Goal: Task Accomplishment & Management: Use online tool/utility

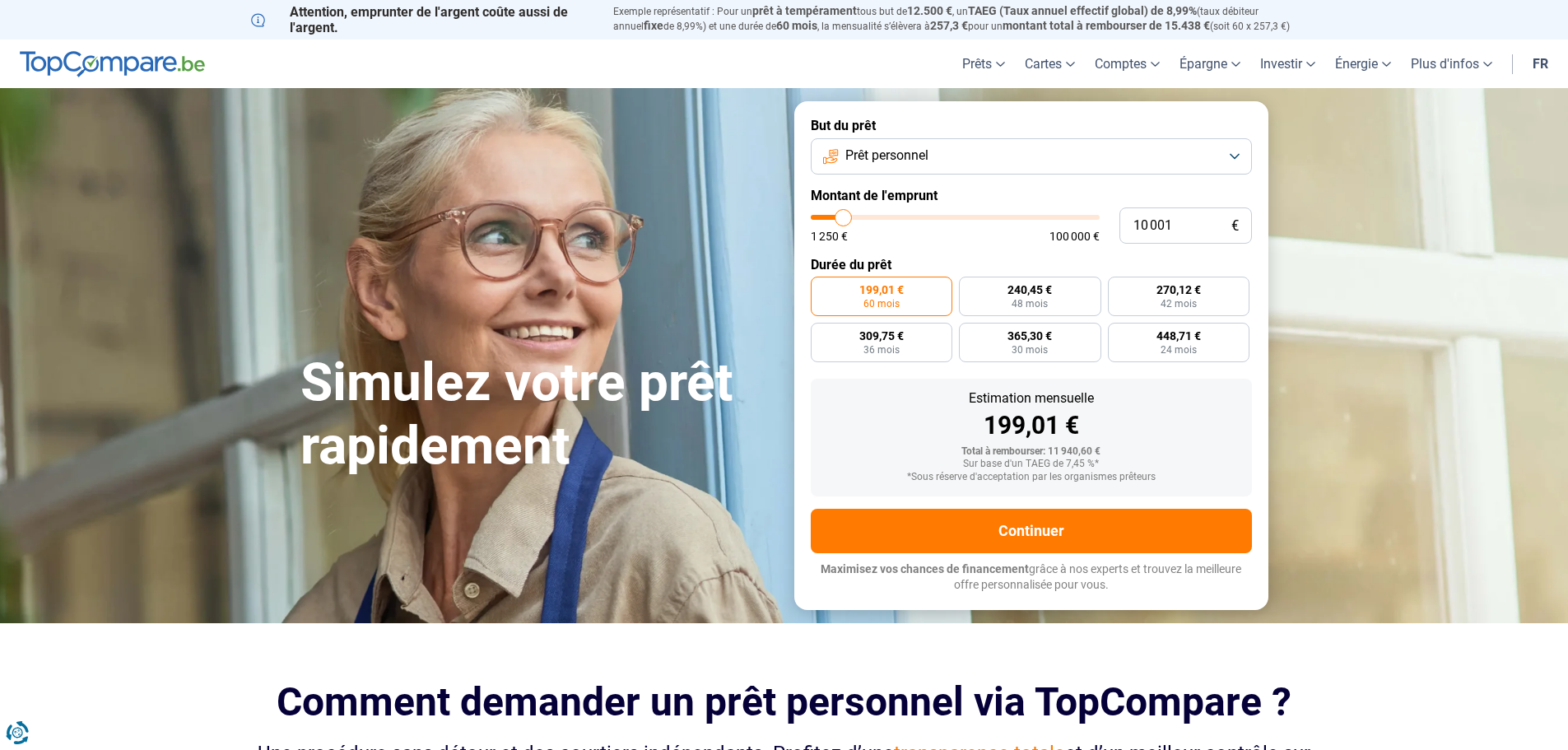
type input "12 750"
type input "12750"
type input "13 500"
type input "13500"
type input "14 750"
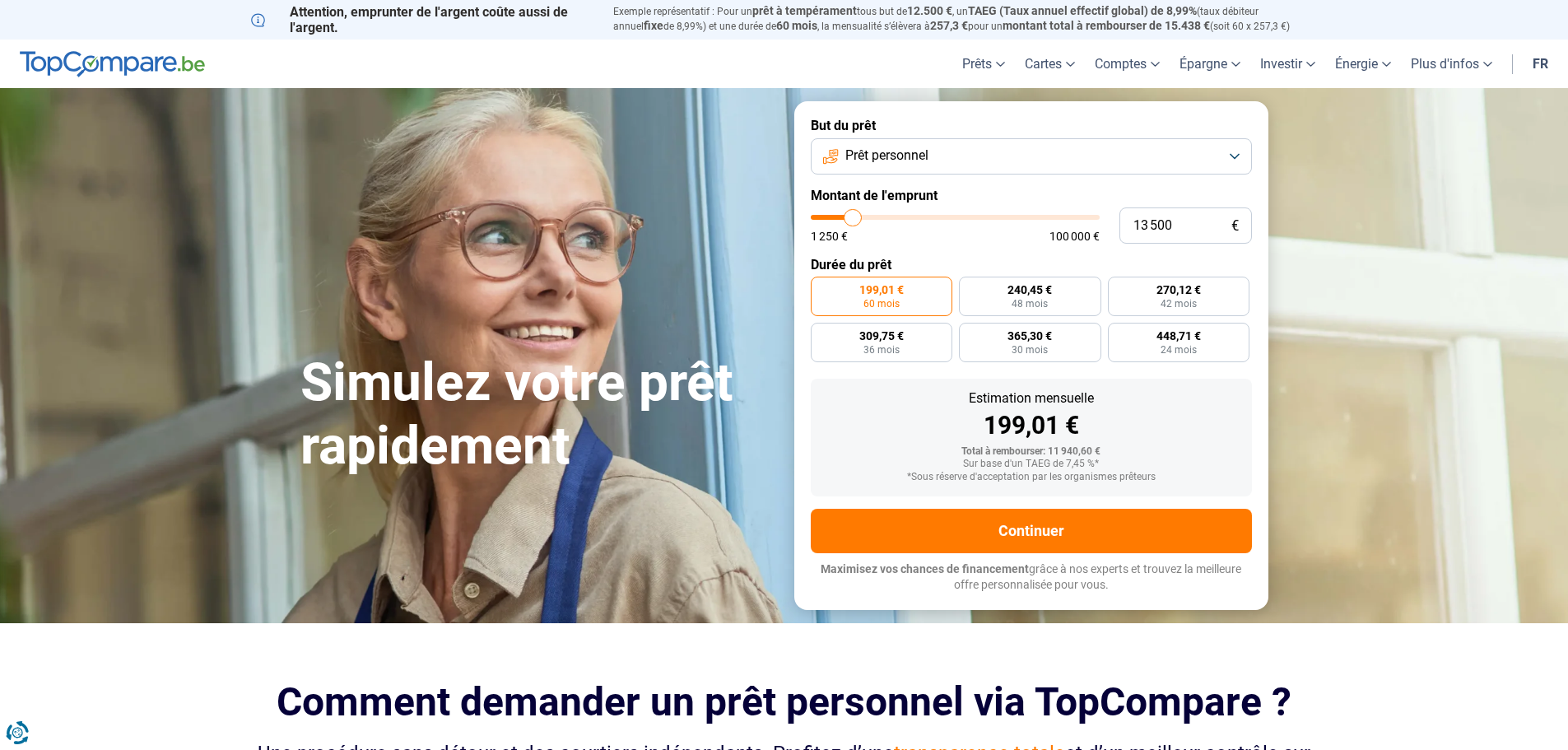
type input "14750"
type input "15 000"
type input "15000"
type input "15 500"
type input "15500"
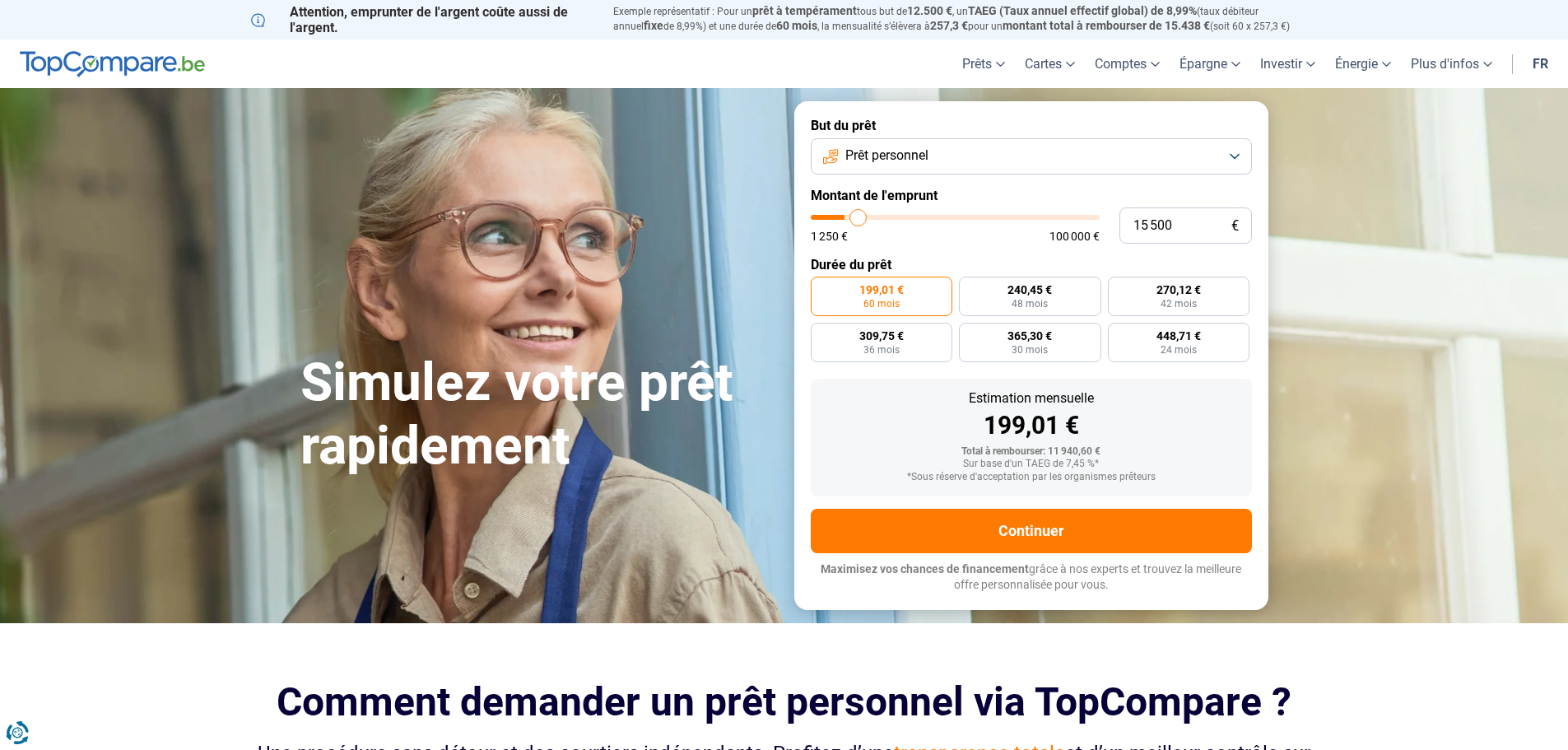
type input "15 750"
type input "15750"
type input "16 000"
type input "16000"
type input "16 500"
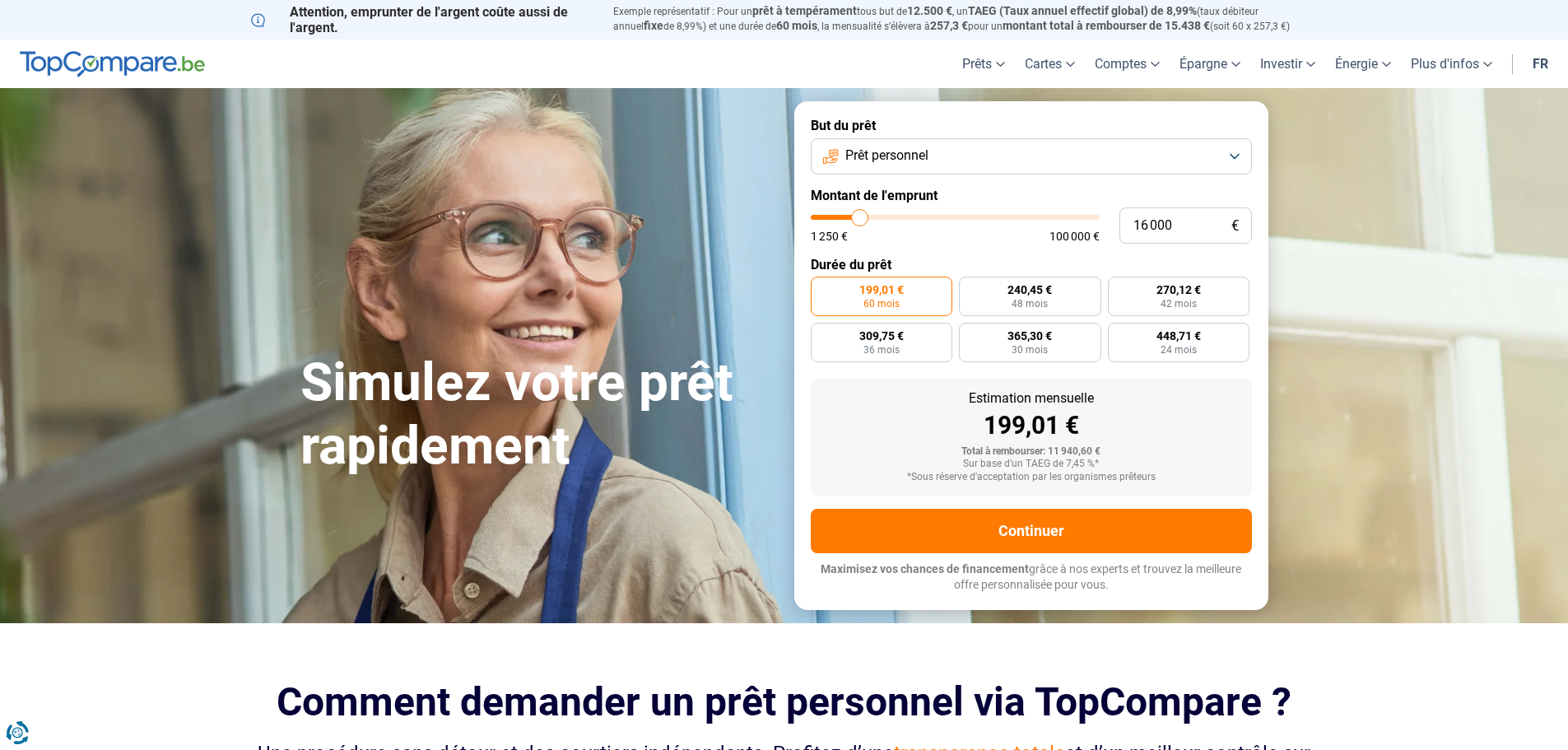
type input "16500"
type input "17 000"
type input "17000"
type input "17 500"
type input "17500"
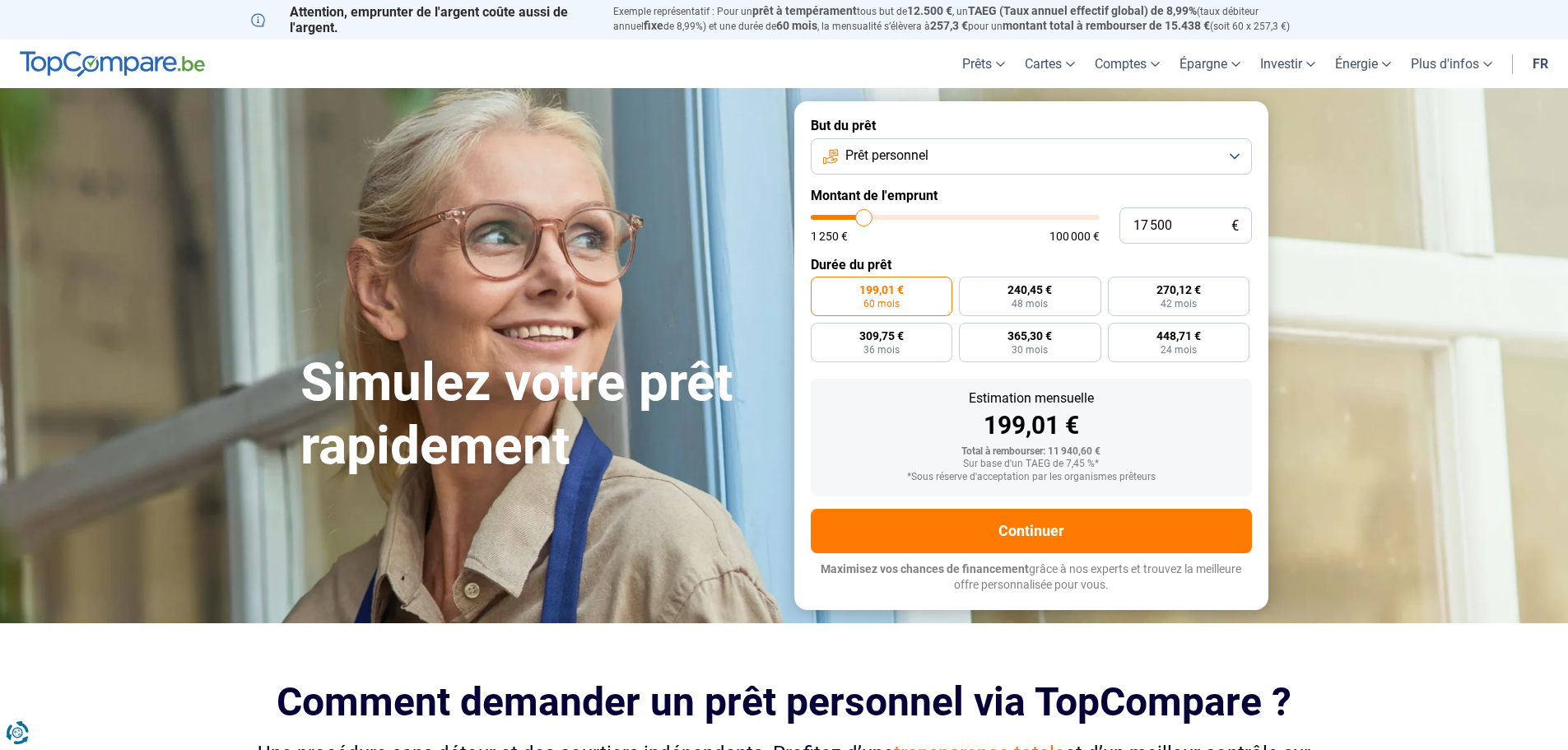
type input "17 250"
type input "17250"
type input "16 250"
type input "16250"
type input "16 000"
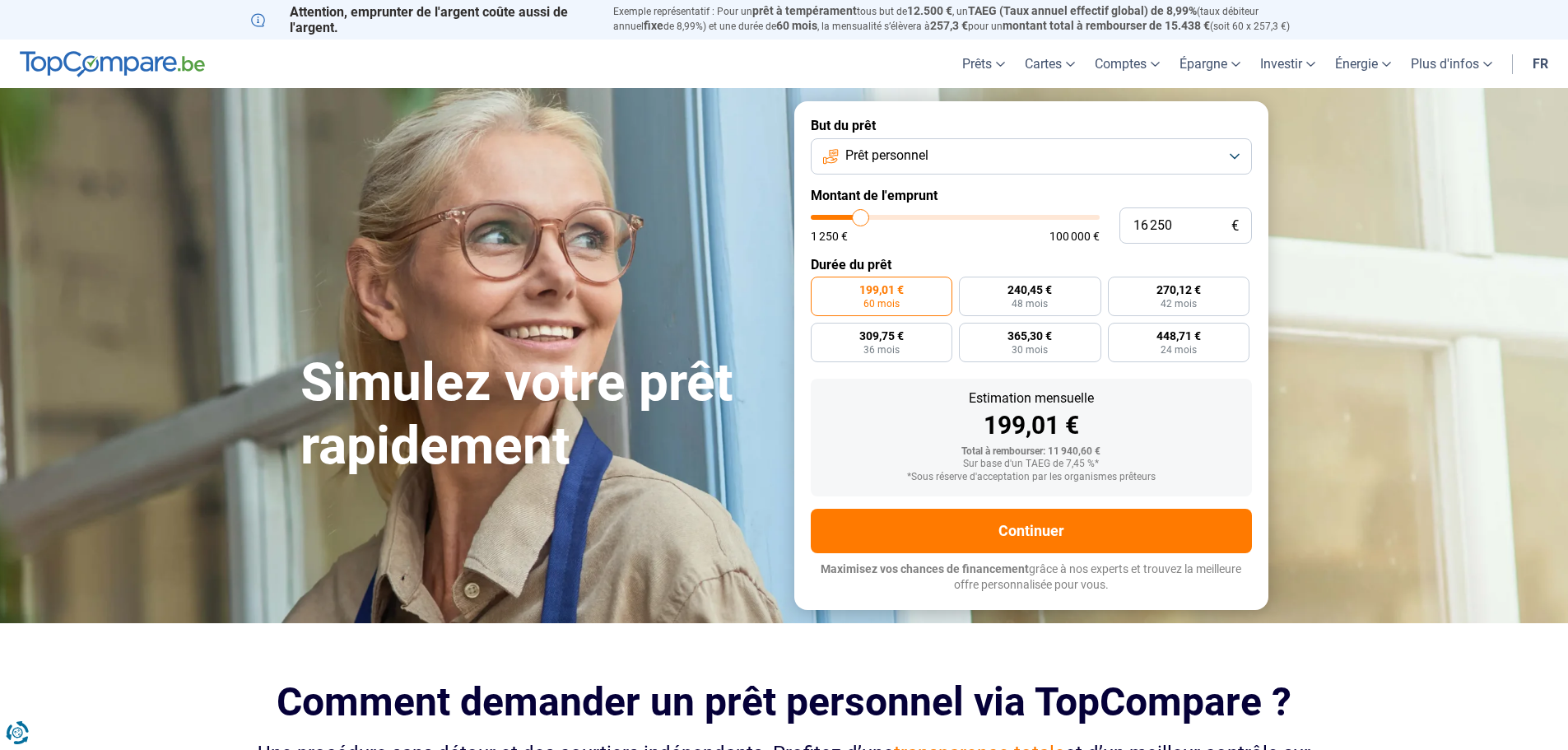
type input "16000"
type input "15 500"
type input "15500"
type input "15 000"
type input "15000"
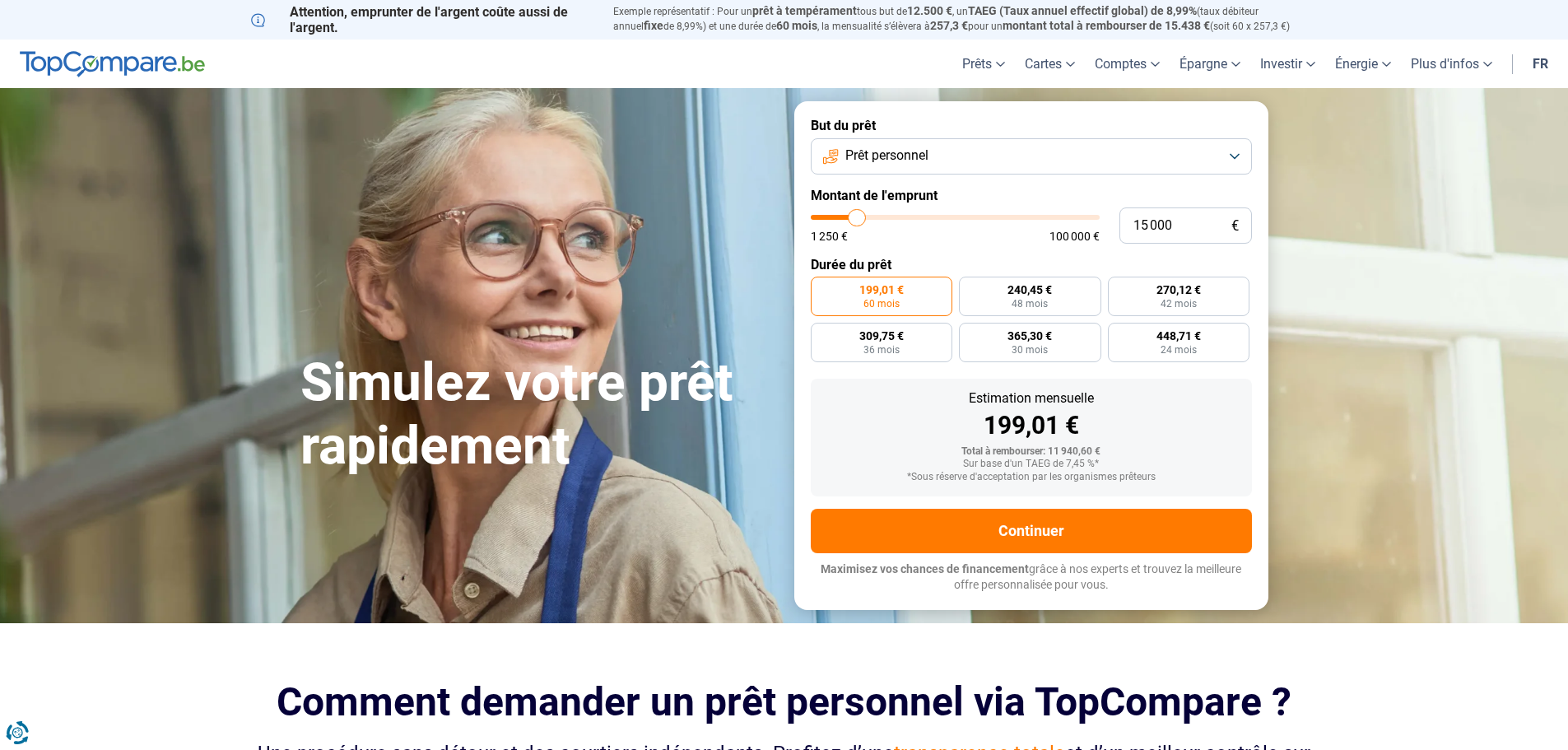
type input "14 750"
type input "14750"
type input "14 500"
type input "14500"
type input "14 250"
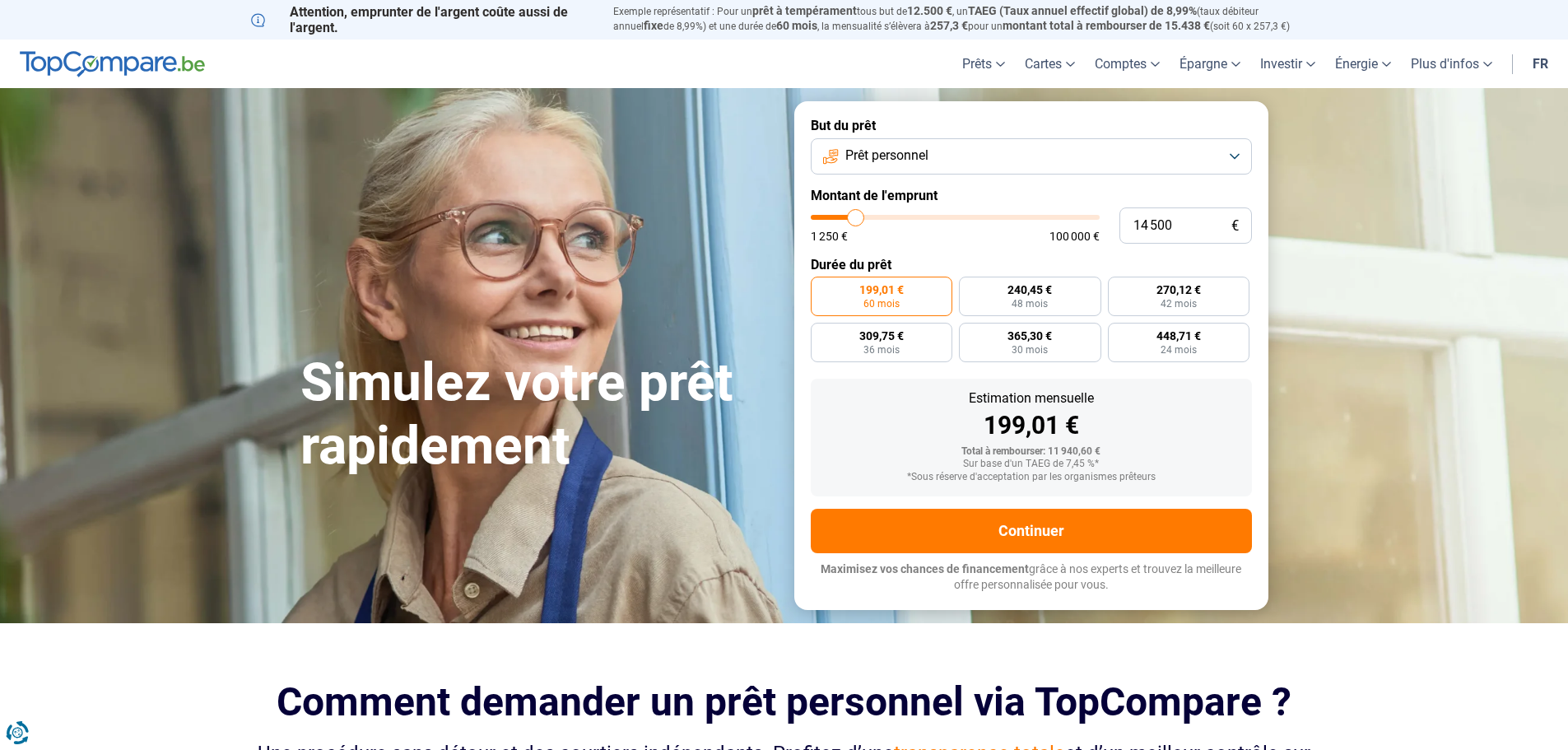
type input "14250"
type input "14 000"
type input "14000"
type input "13 500"
type input "13500"
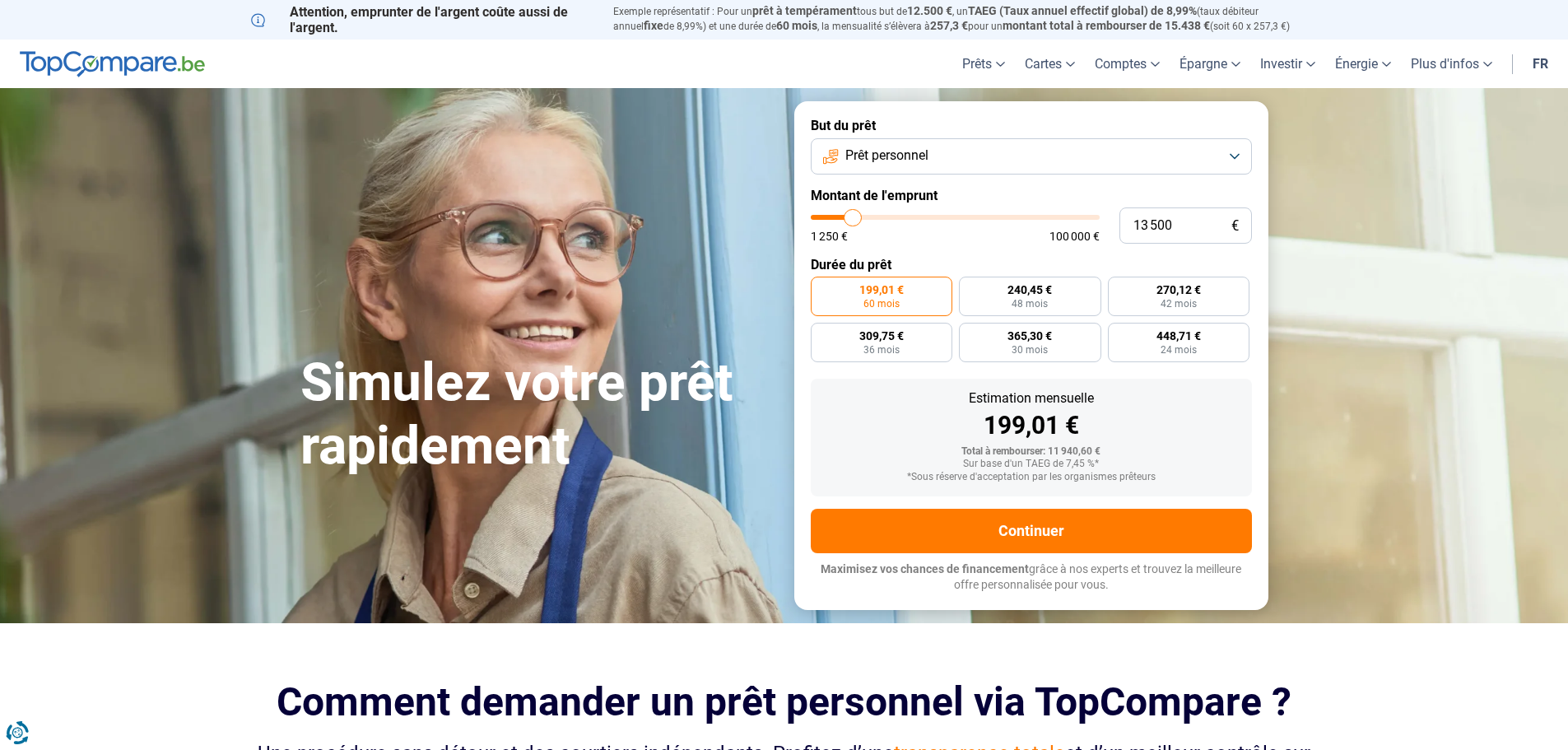
type input "13 250"
type input "13250"
type input "13 000"
type input "13000"
type input "12 750"
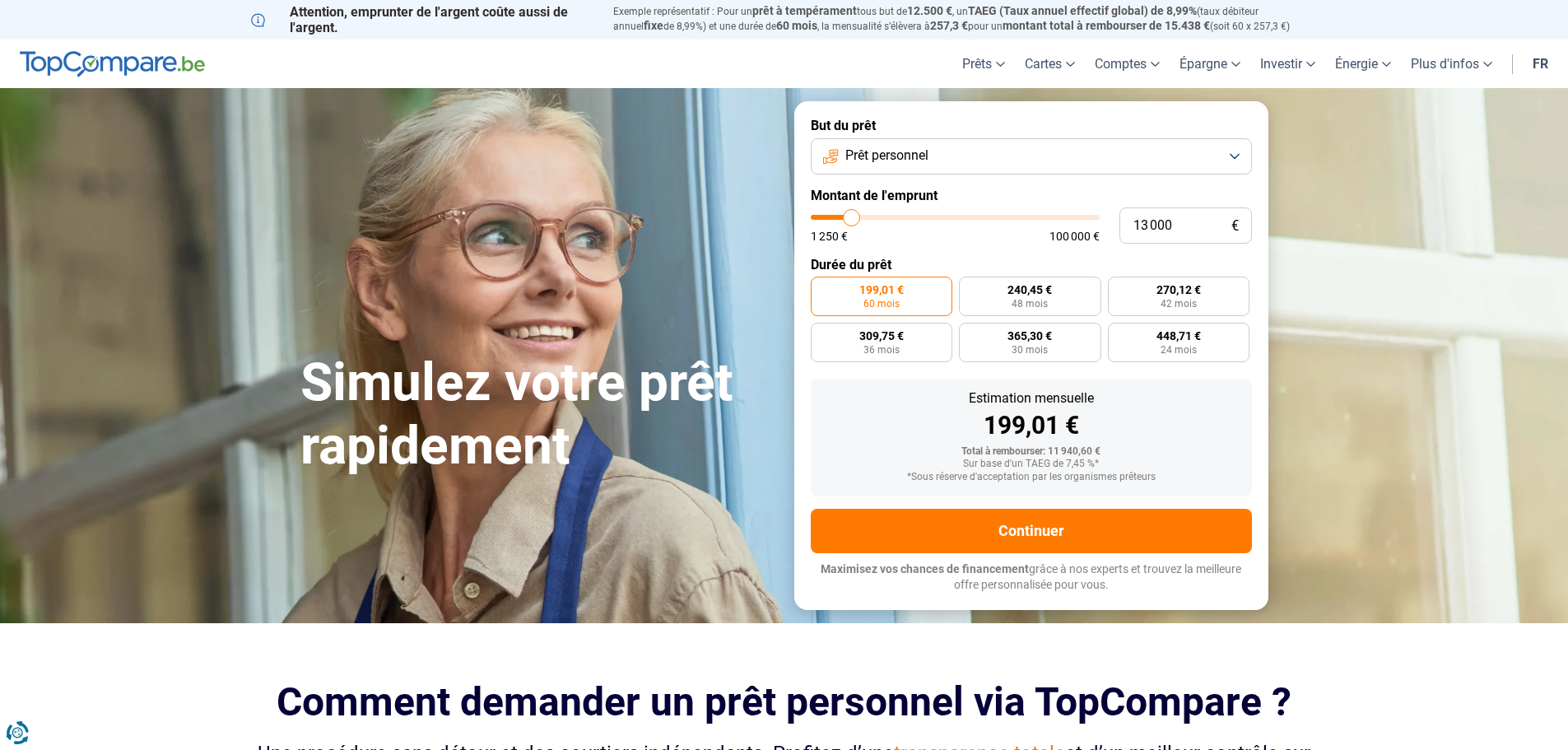
type input "12750"
type input "12 500"
type input "12500"
type input "12 000"
type input "12000"
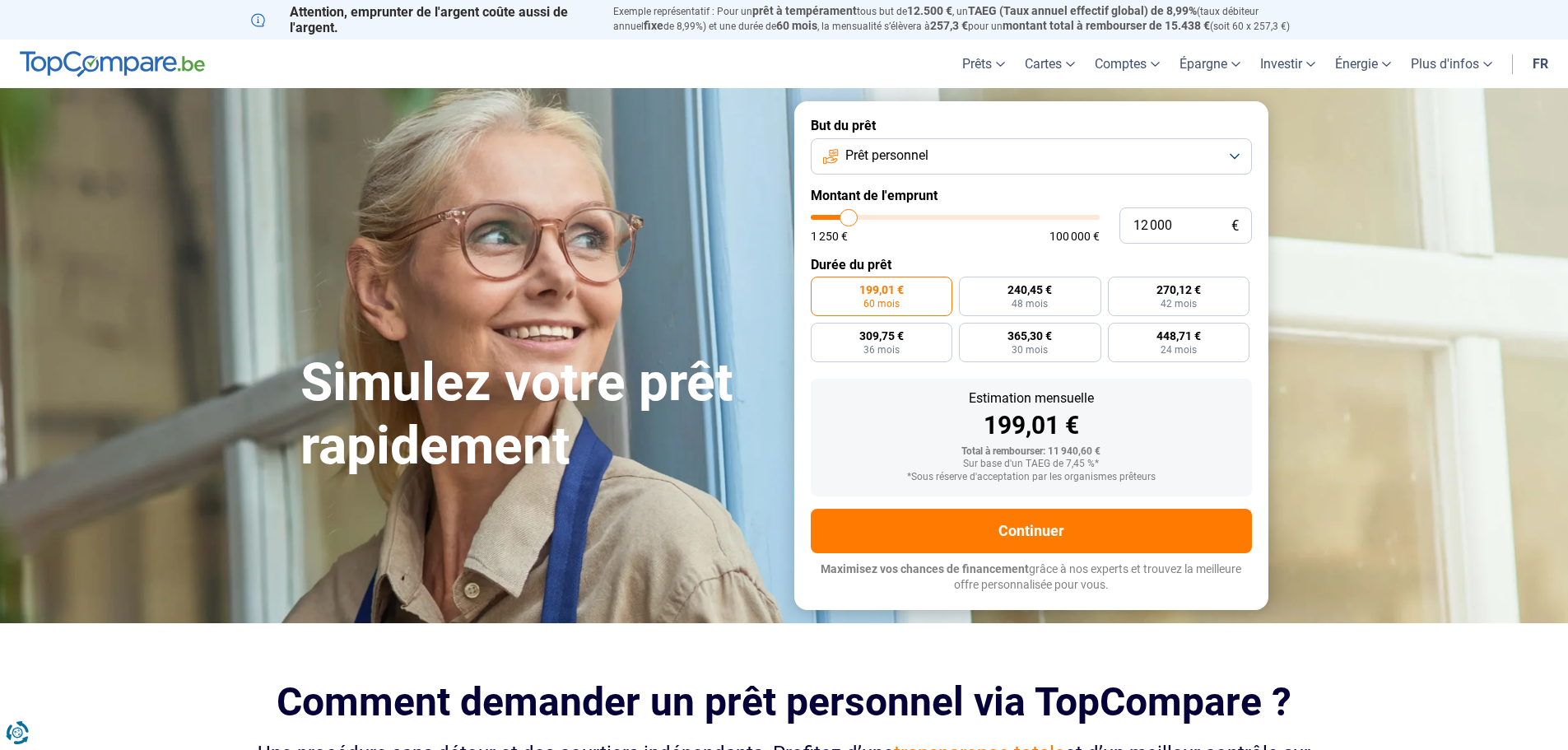
type input "11 750"
type input "11750"
type input "11 500"
type input "11500"
type input "11 250"
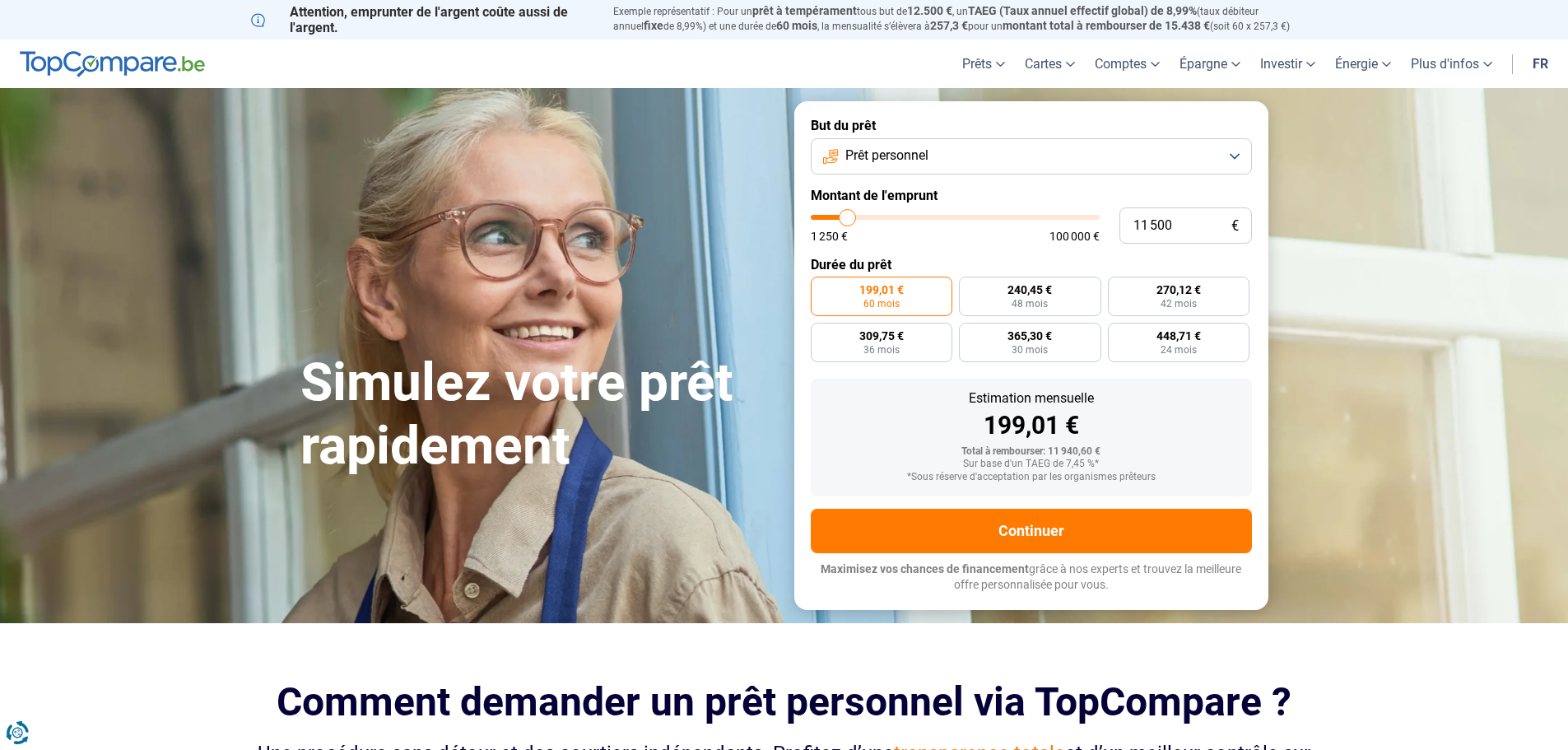
type input "11250"
type input "11 000"
type input "11000"
click at [846, 220] on input "range" at bounding box center [955, 216] width 289 height 5
type input "10 000"
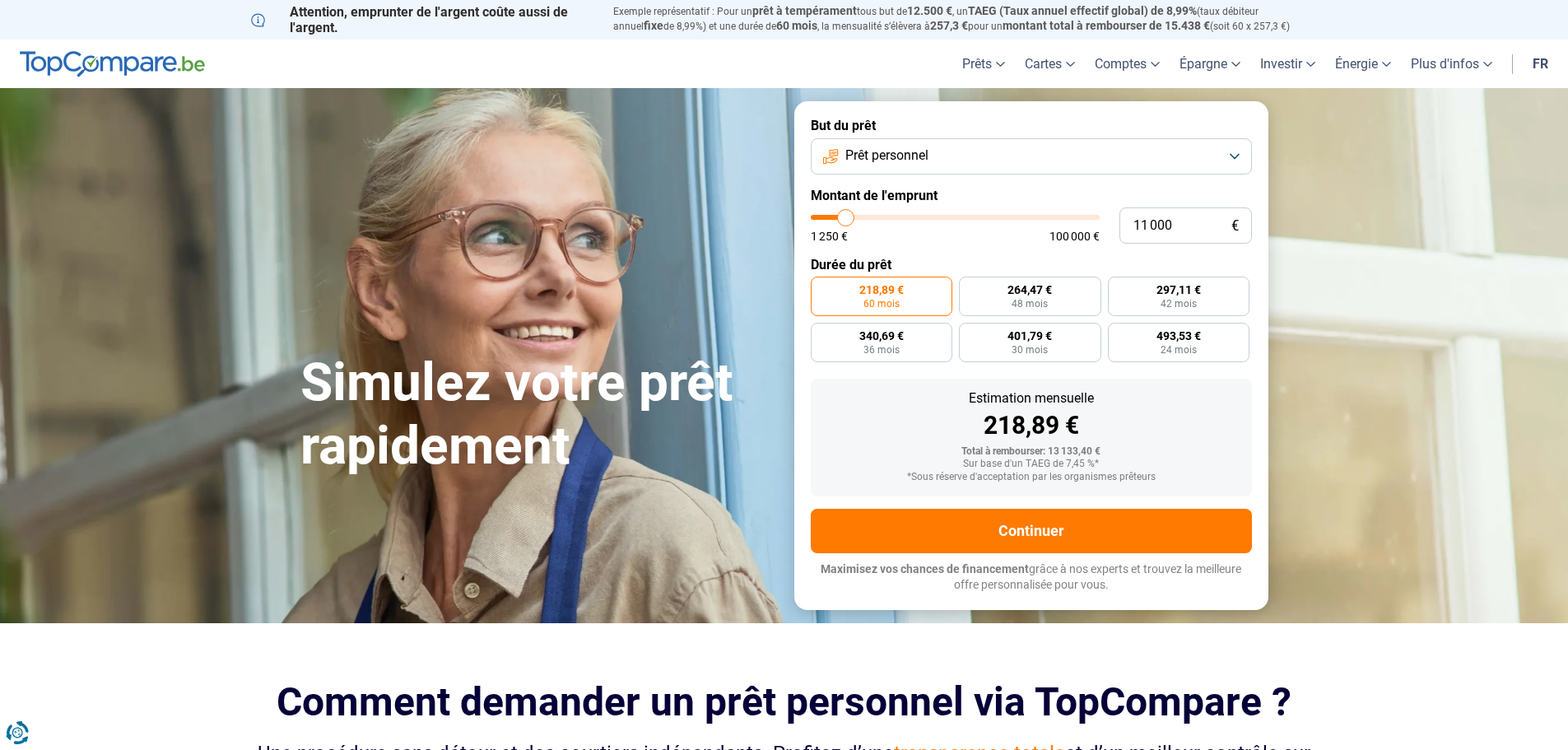
type input "10000"
type input "9 750"
type input "9750"
type input "9 500"
type input "9500"
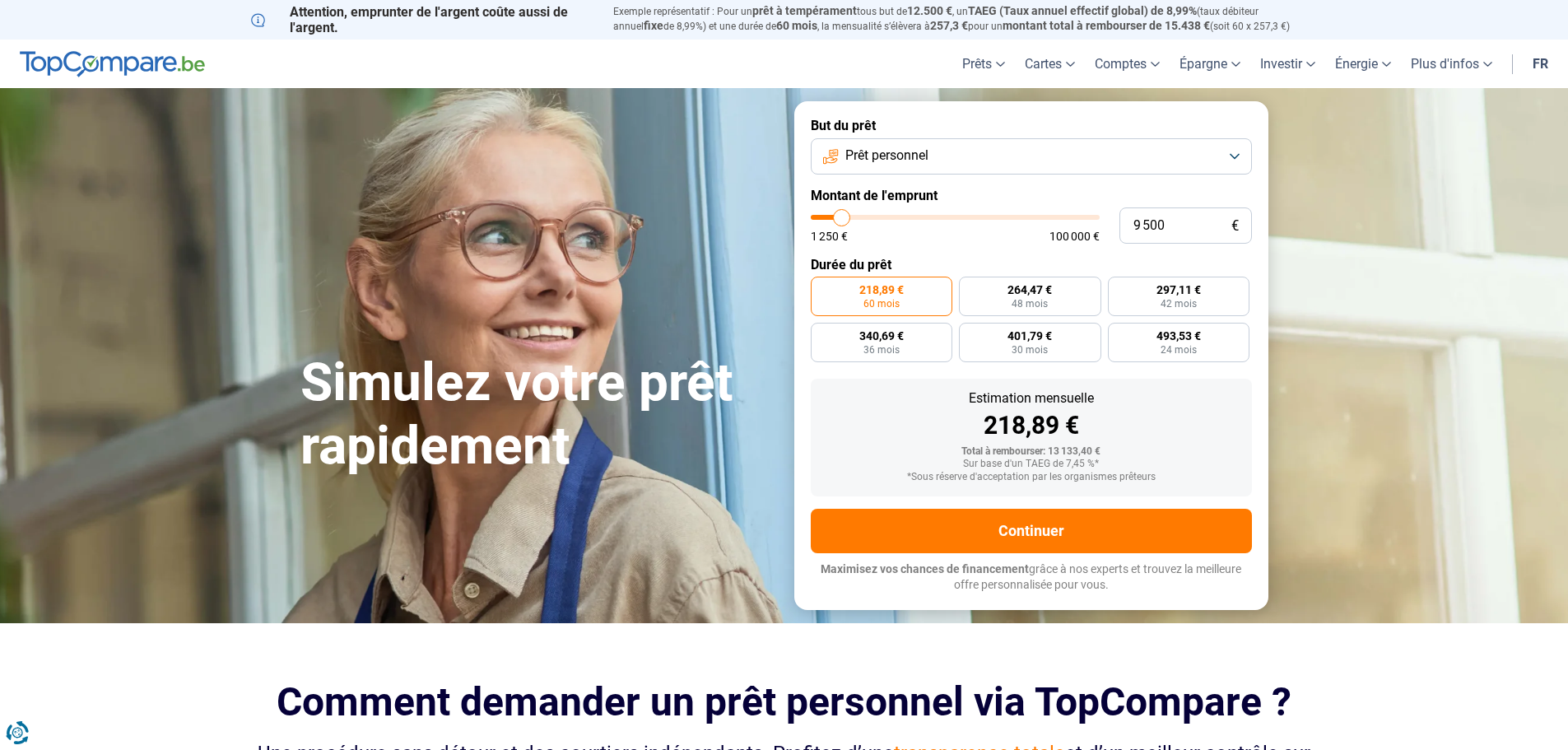
type input "9 000"
type input "9000"
type input "8 750"
type input "8750"
type input "9 500"
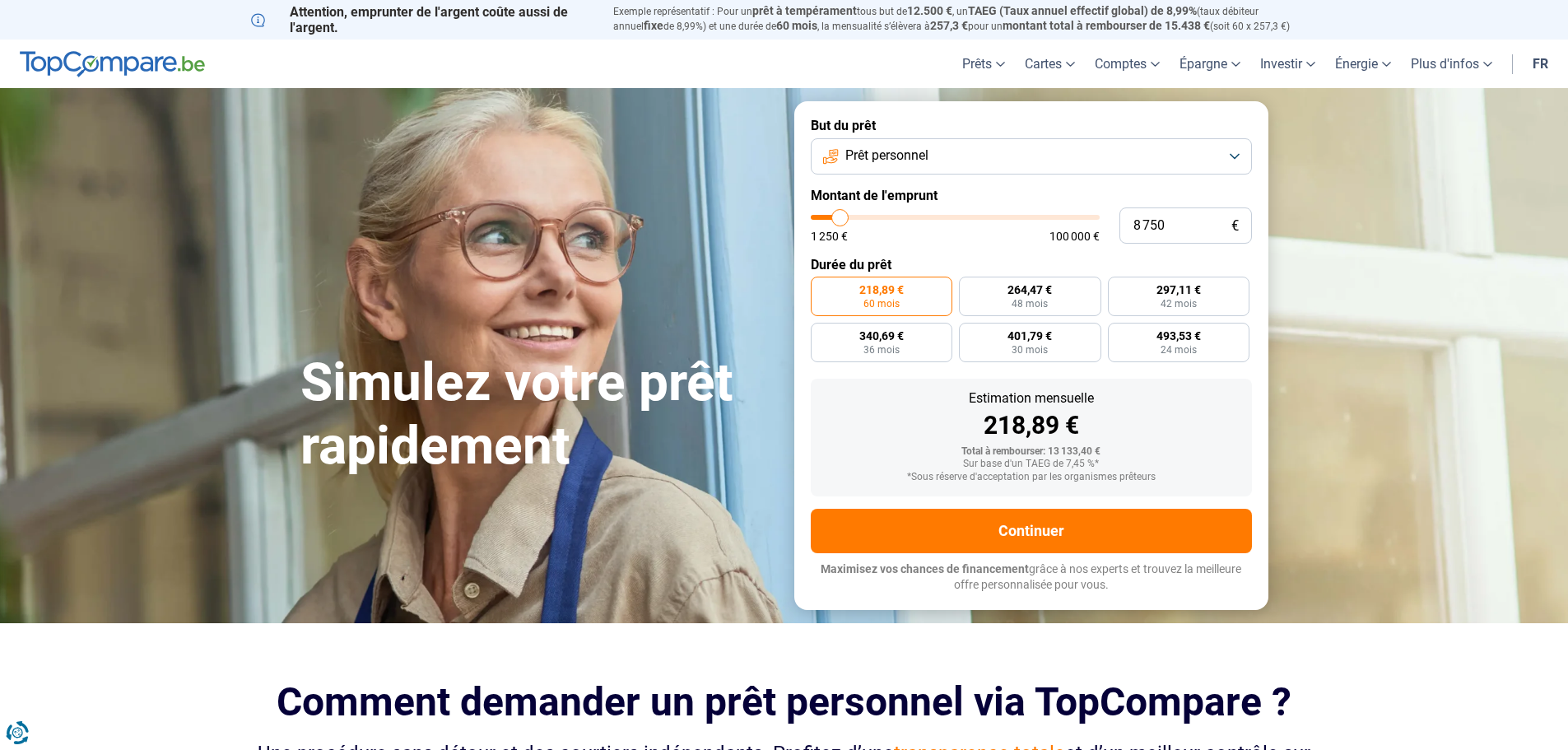
type input "9500"
type input "9 750"
type input "9750"
type input "10 000"
type input "10000"
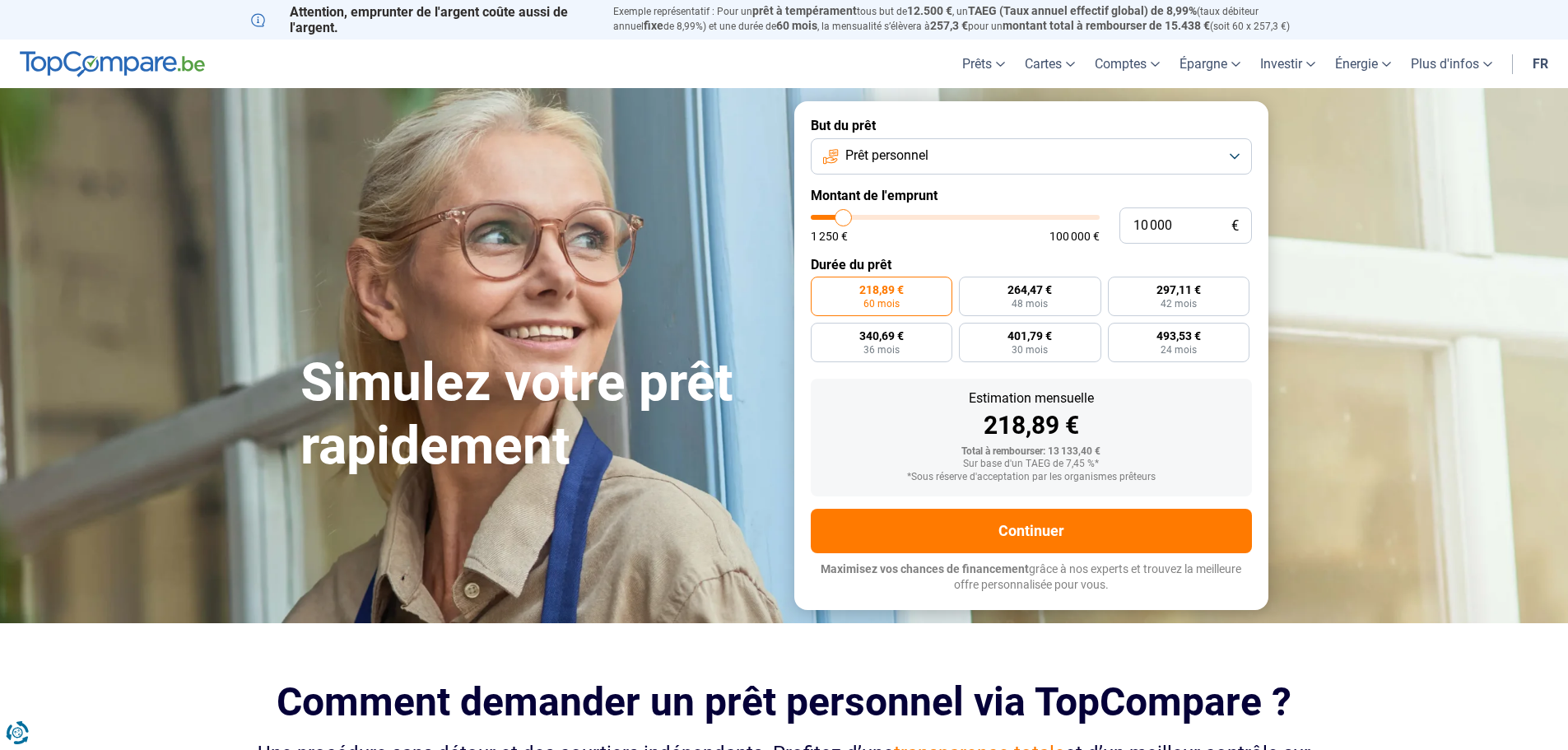
click at [843, 217] on input "range" at bounding box center [955, 216] width 289 height 5
radio input "true"
type input "11 000"
type input "11000"
type input "14 000"
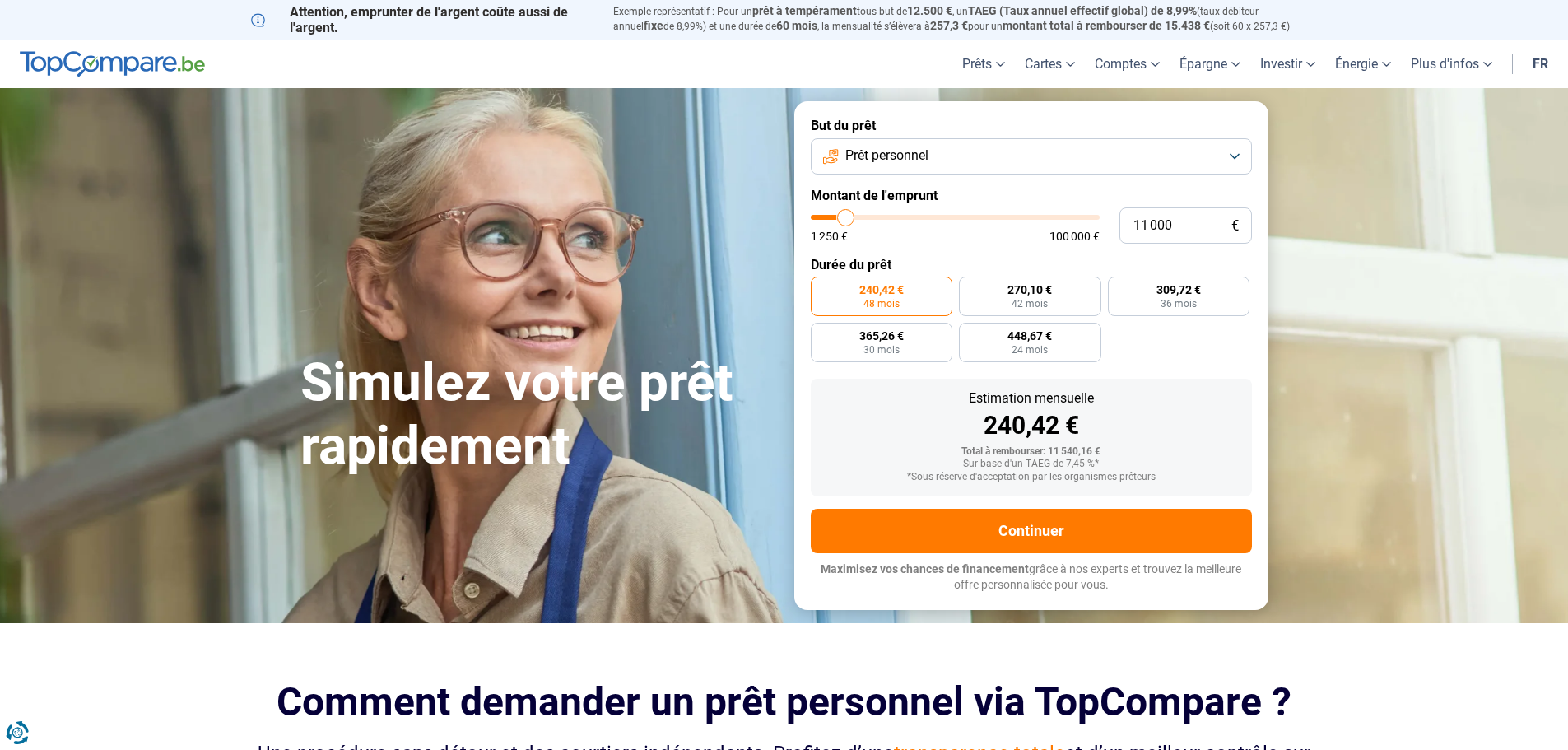
type input "14000"
type input "17 250"
type input "17250"
type input "20 500"
type input "20500"
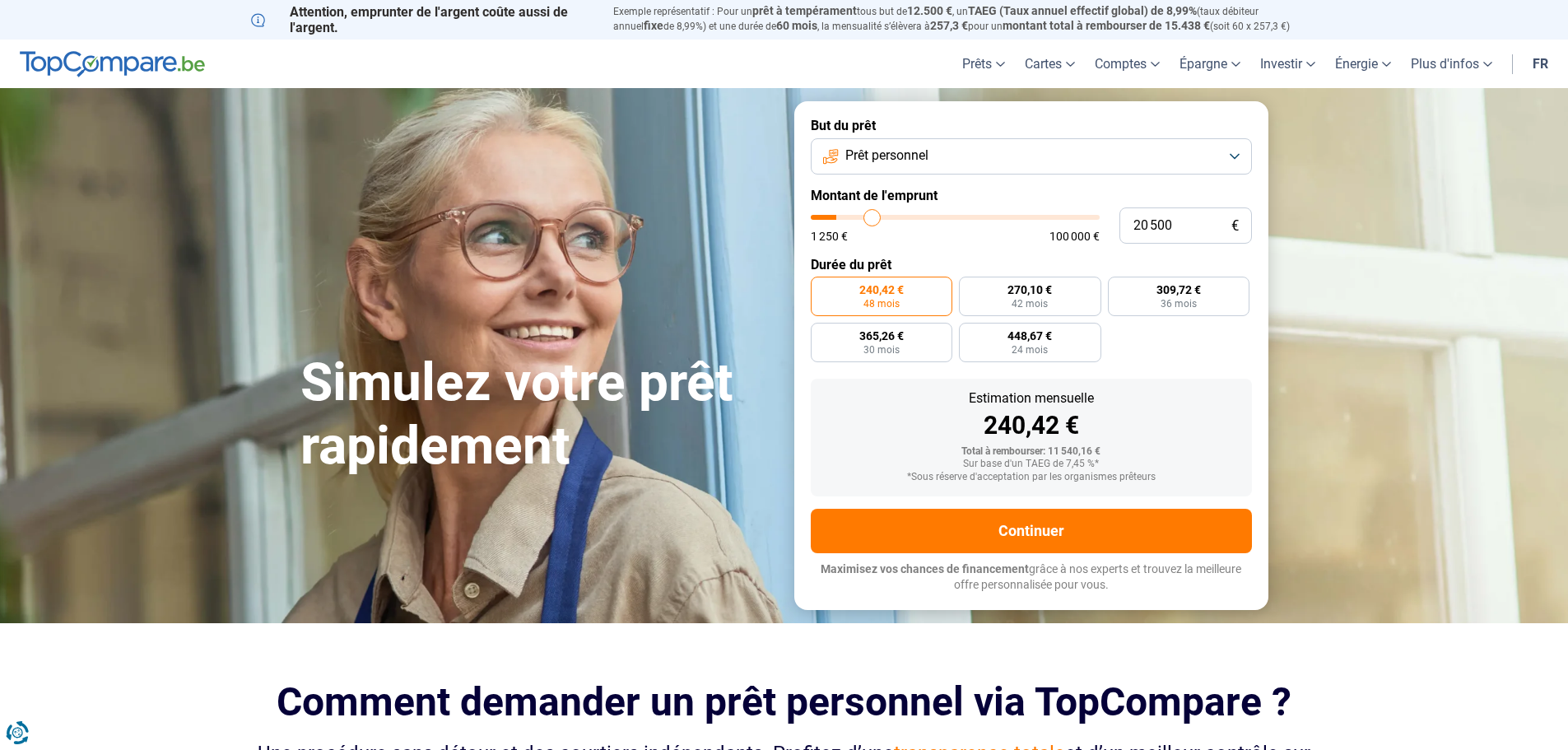
type input "24 500"
type input "24500"
type input "28 000"
type input "28000"
type input "32 250"
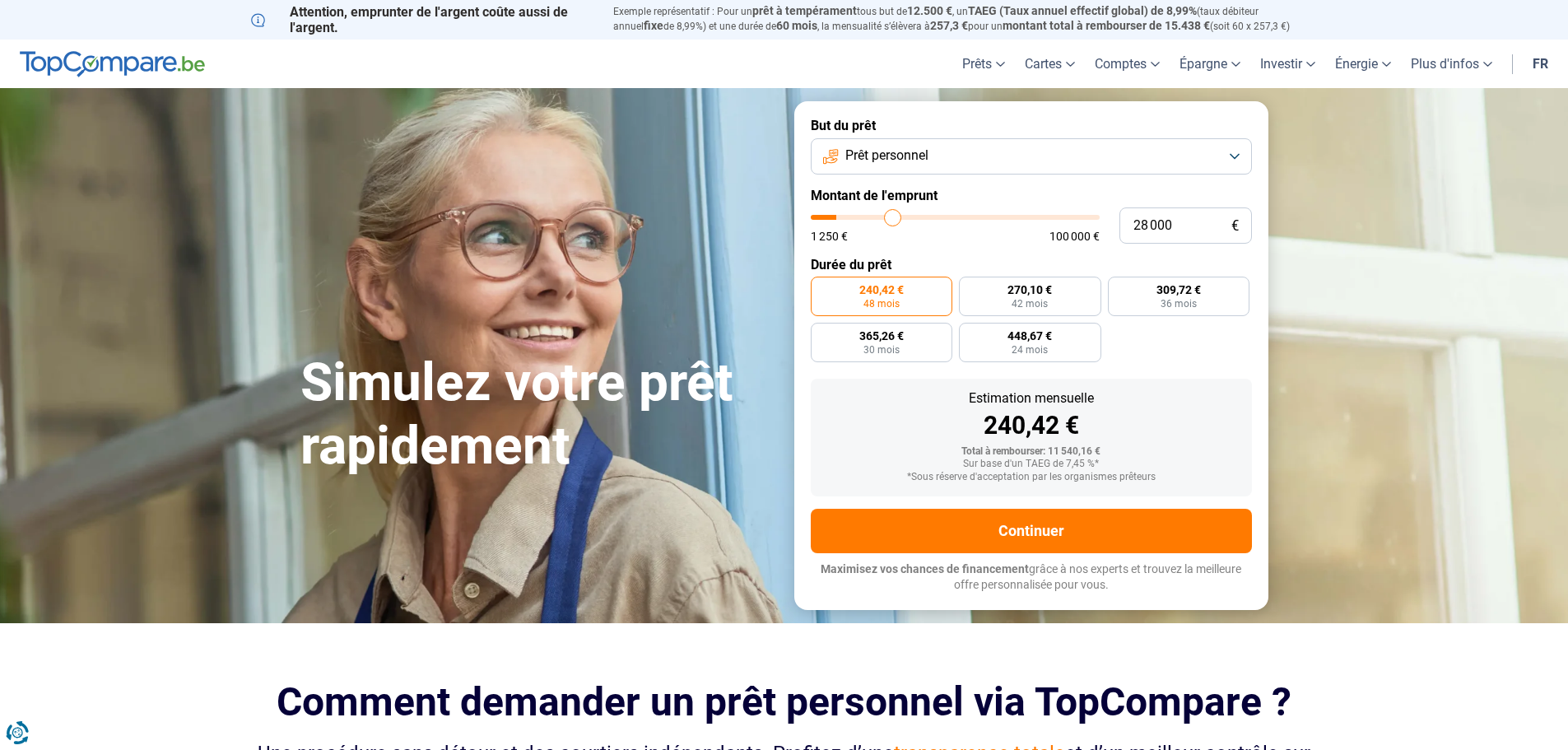
type input "32250"
type input "37 000"
type input "37000"
type input "40 000"
type input "40000"
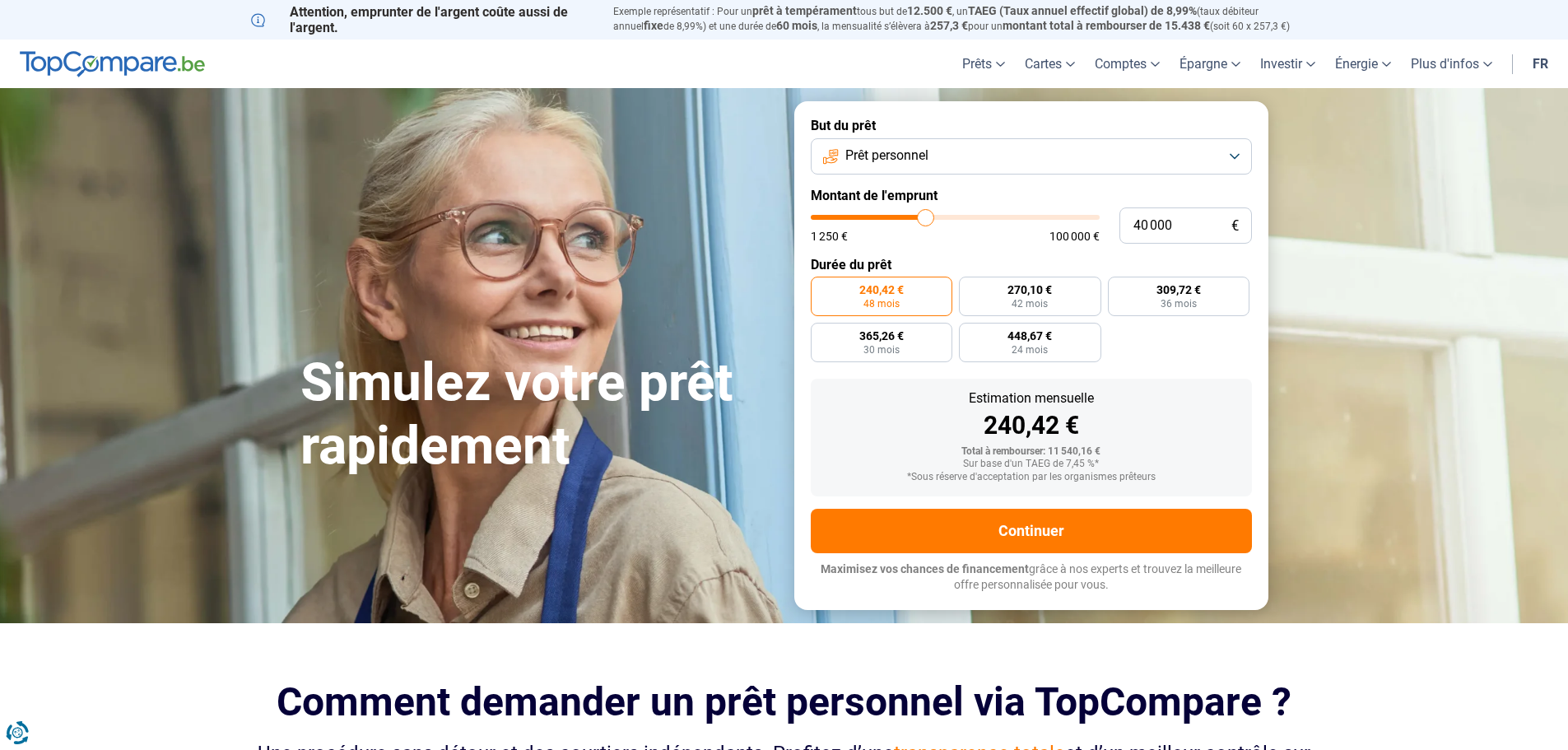
type input "42 750"
type input "42750"
type input "45 250"
type input "45250"
type input "48 000"
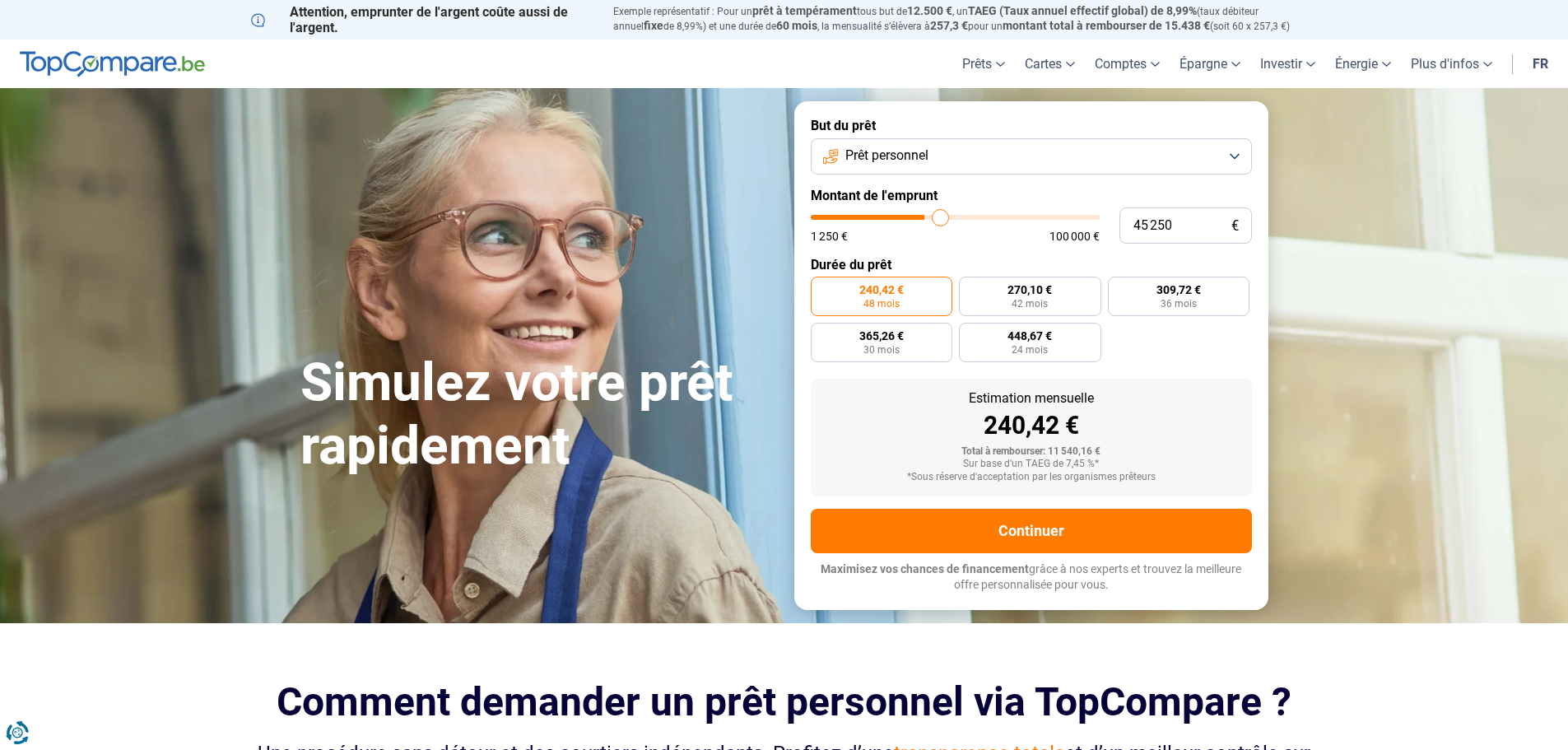
type input "48000"
type input "51 500"
type input "51500"
type input "55 000"
type input "55000"
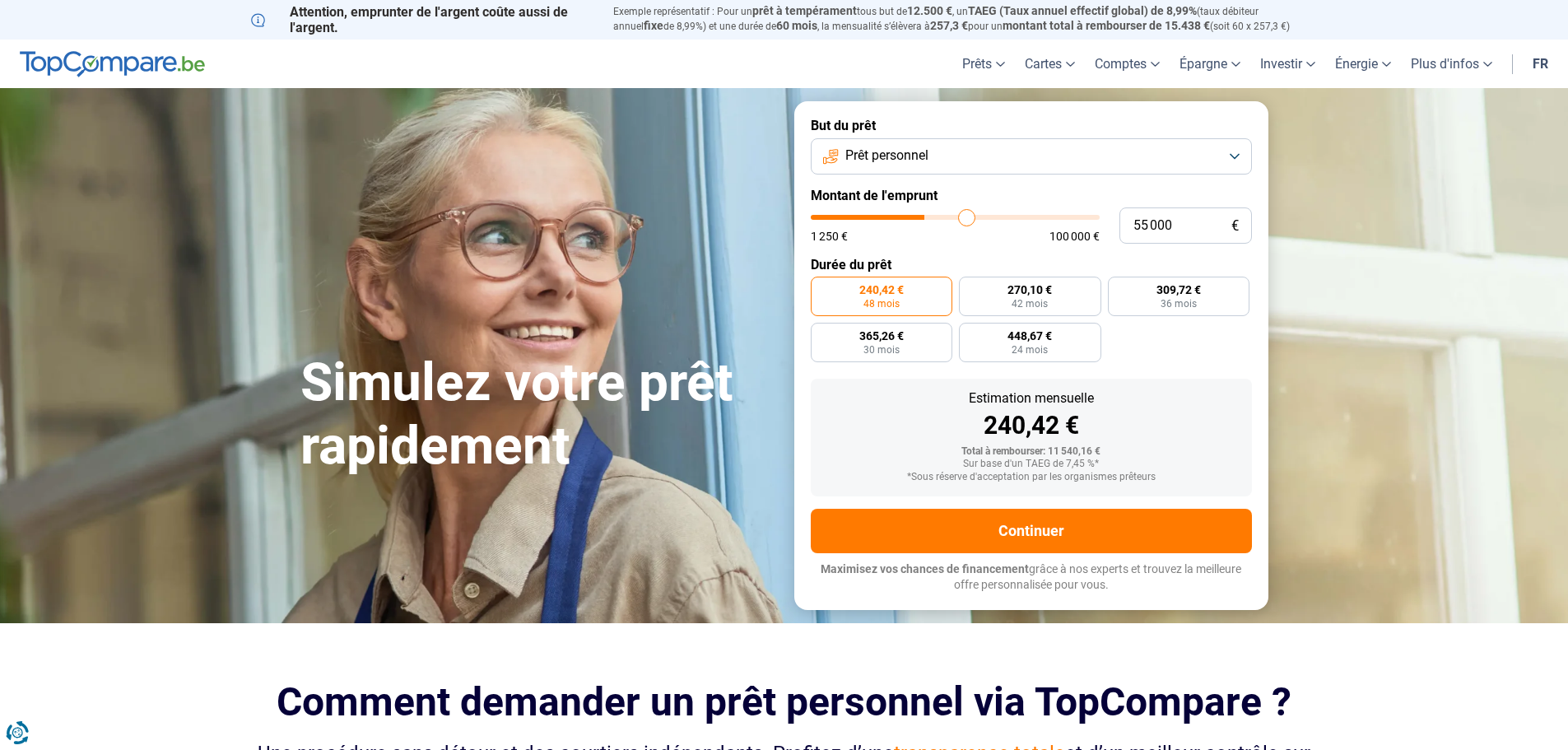
type input "59 000"
type input "59000"
type input "62 500"
type input "62500"
type input "66 250"
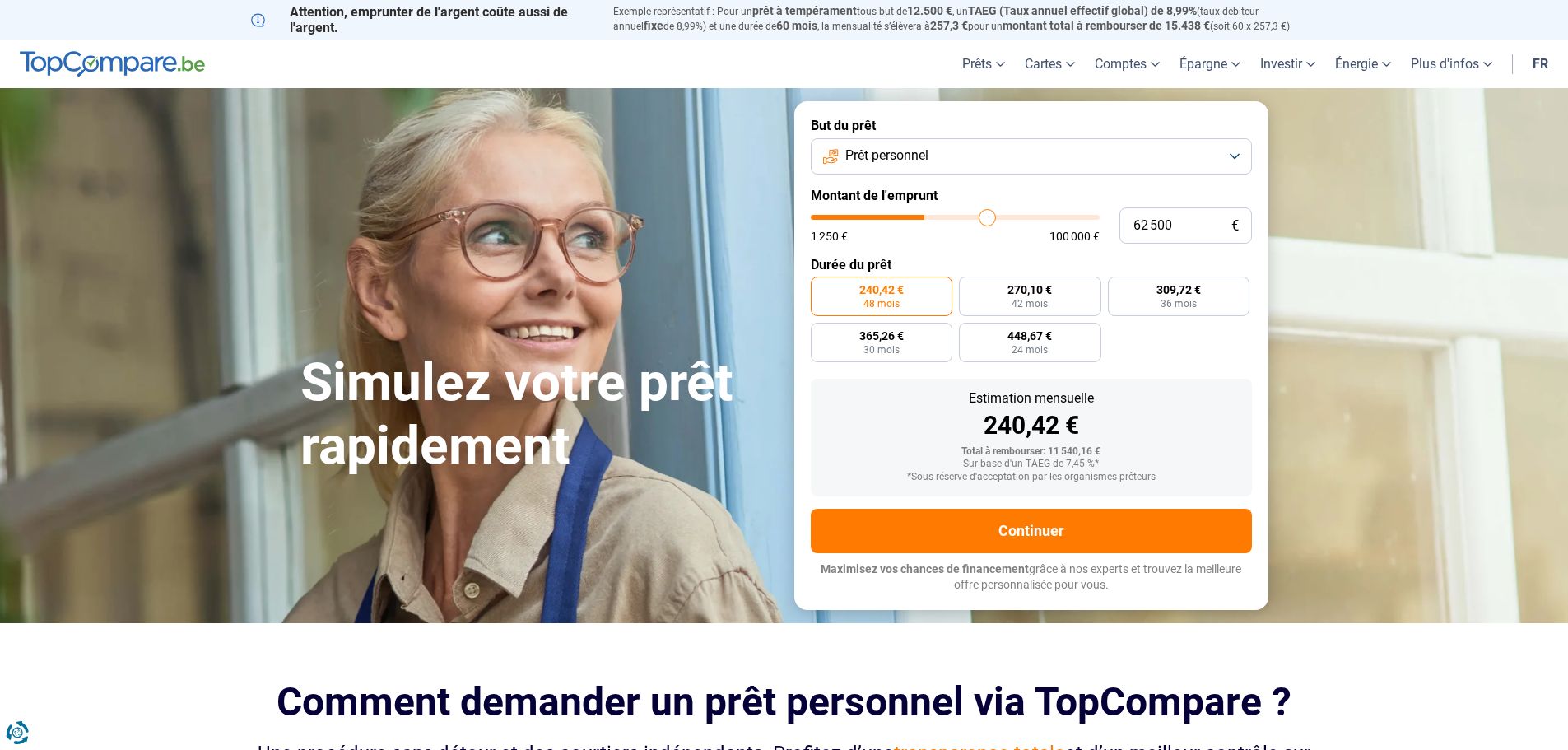
type input "66250"
type input "69 750"
type input "69750"
type input "74 000"
type input "74000"
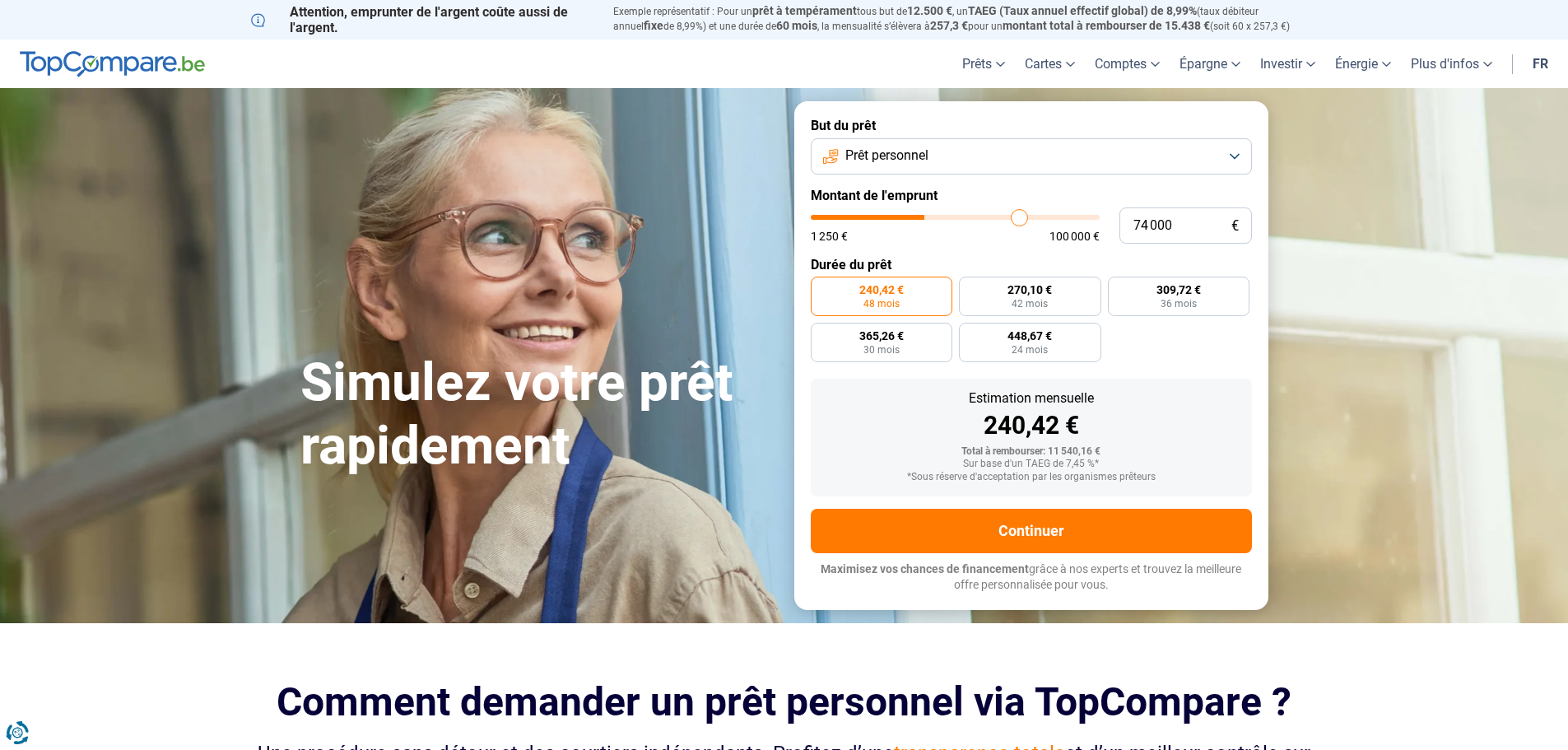
type input "77 250"
type input "77250"
type input "81 750"
type input "81750"
type input "84 000"
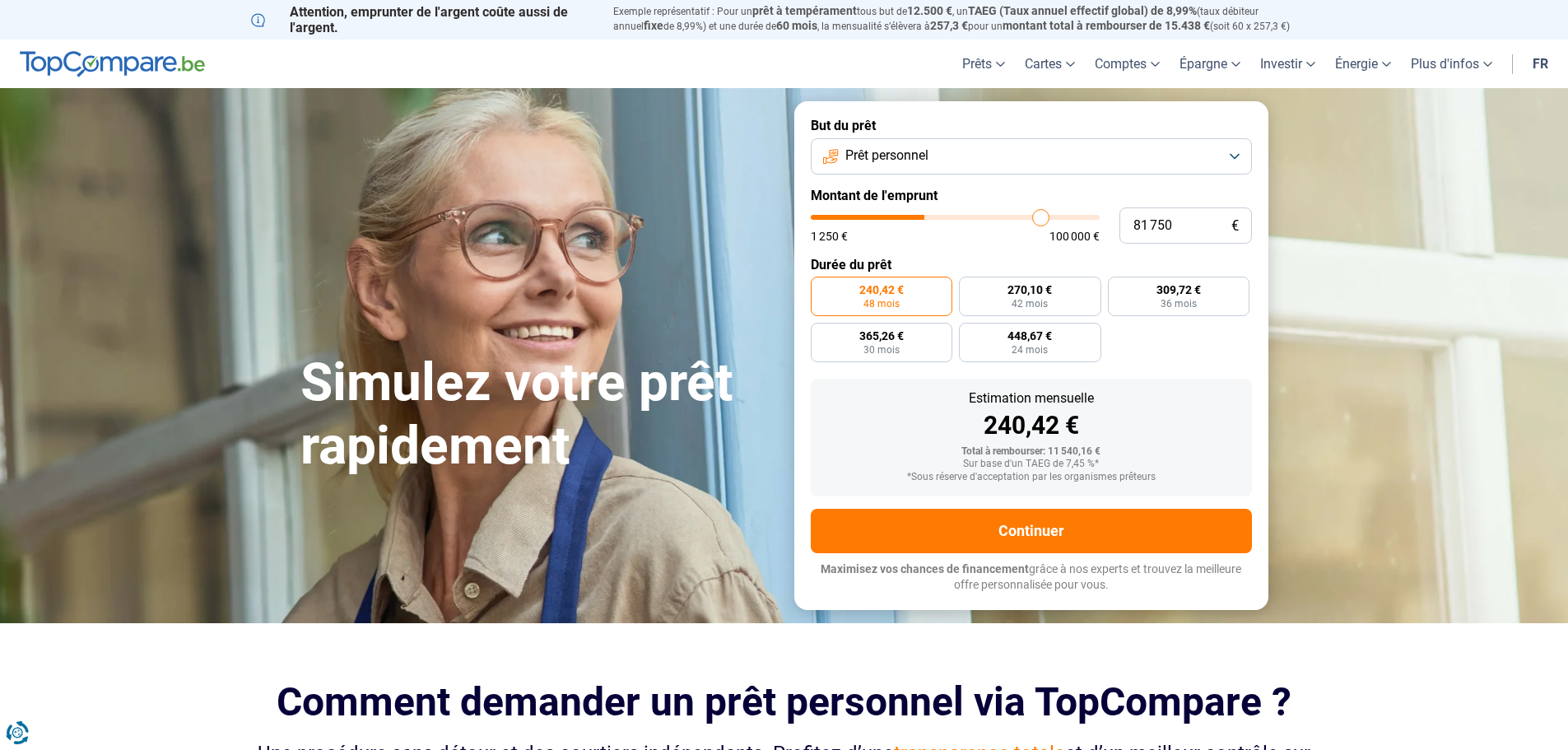
type input "84000"
type input "85 500"
type input "85500"
type input "87 000"
type input "87000"
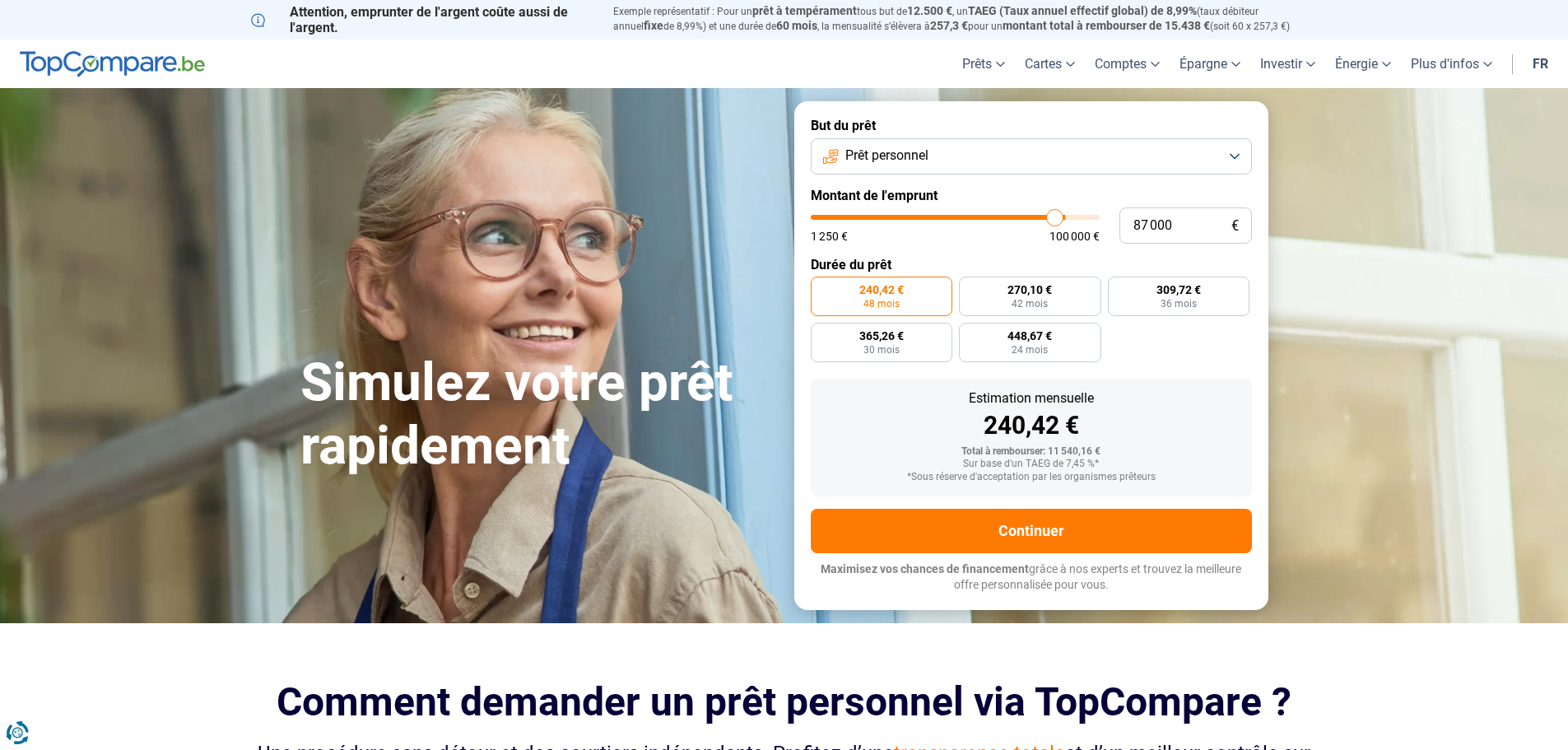
type input "88 250"
type input "88250"
type input "89 750"
type input "89750"
type input "91 750"
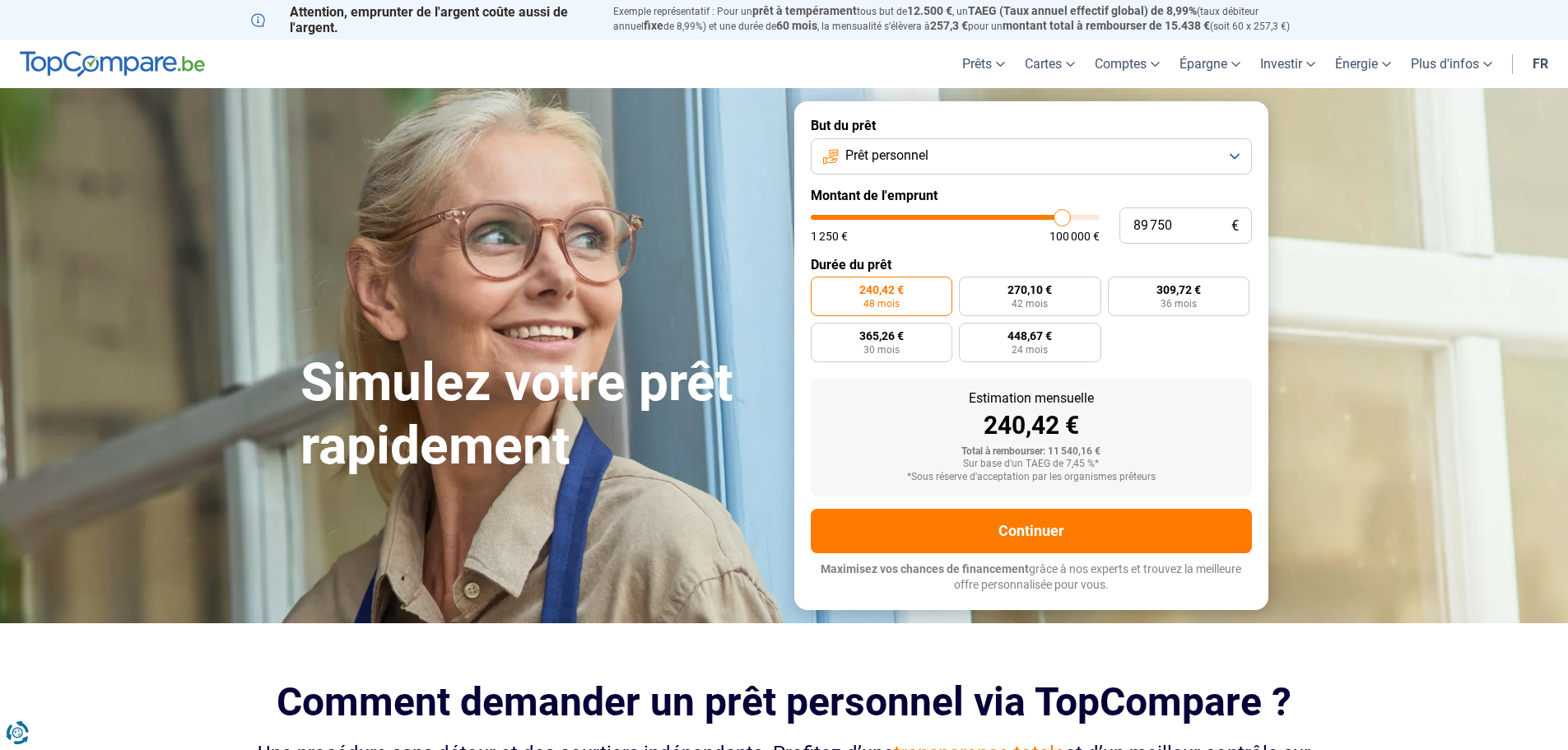
type input "91750"
type input "94 000"
type input "94000"
type input "94 750"
type input "94750"
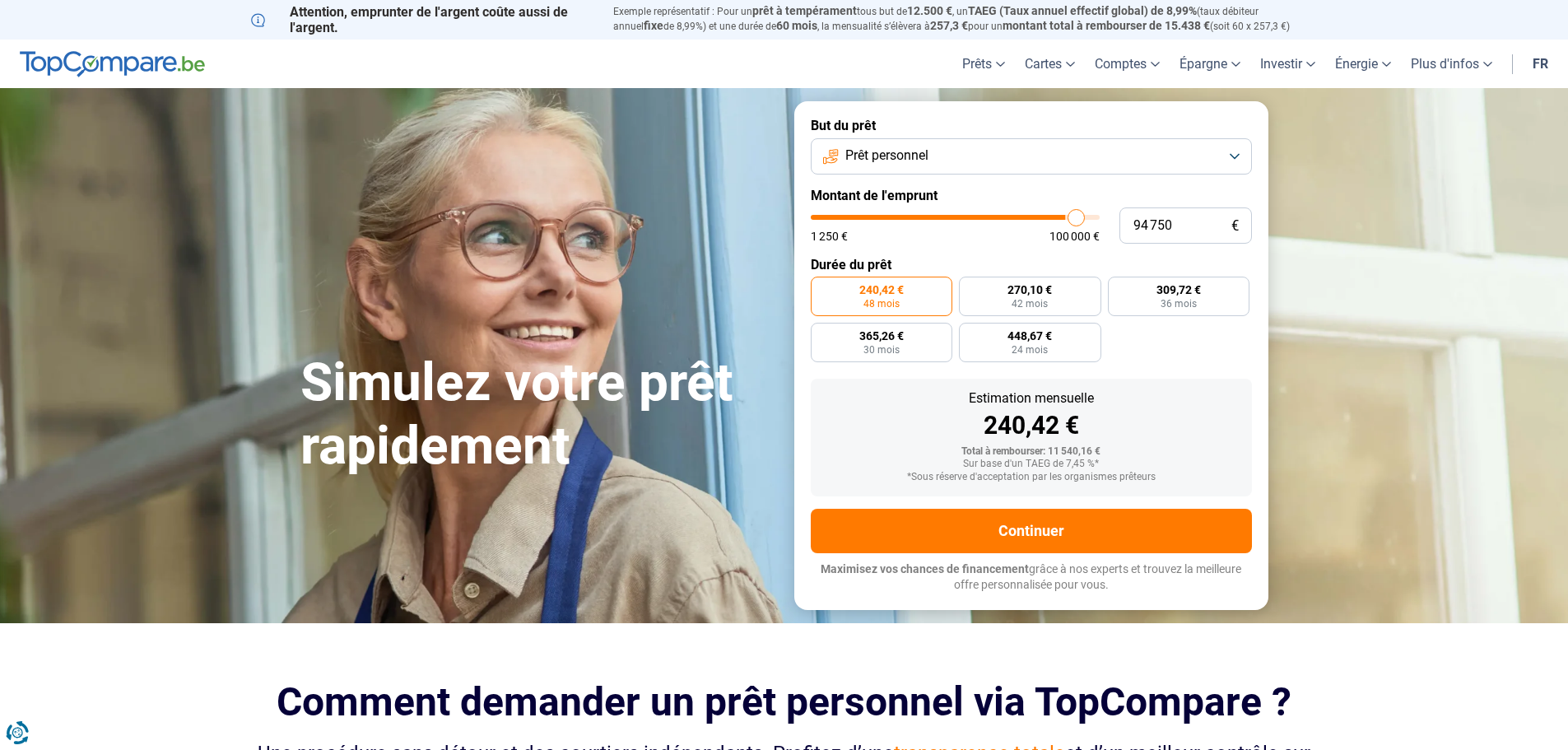
type input "95 750"
type input "95750"
type input "96 000"
type input "96000"
type input "96 500"
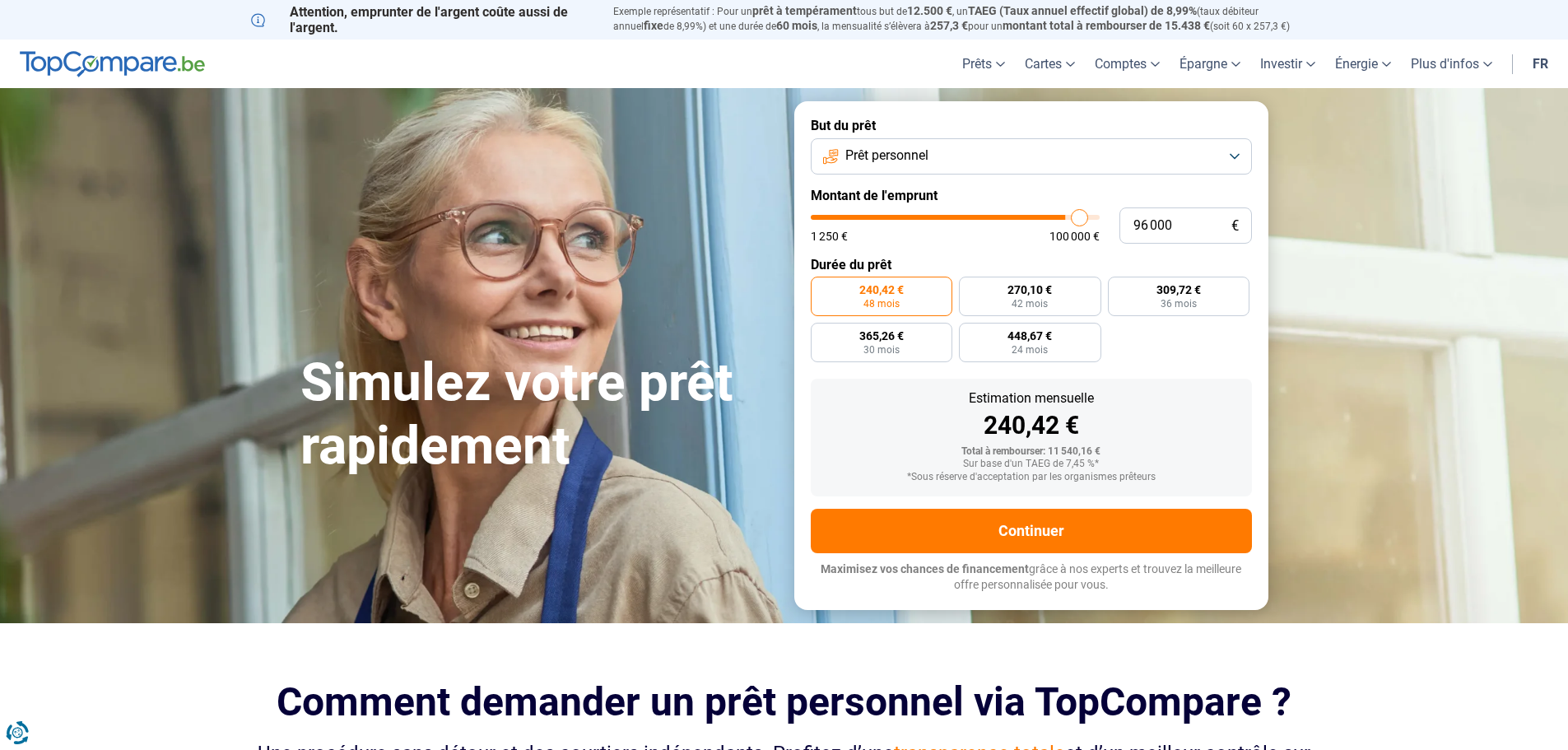
type input "96500"
type input "97 500"
type input "97500"
type input "98 750"
type input "98750"
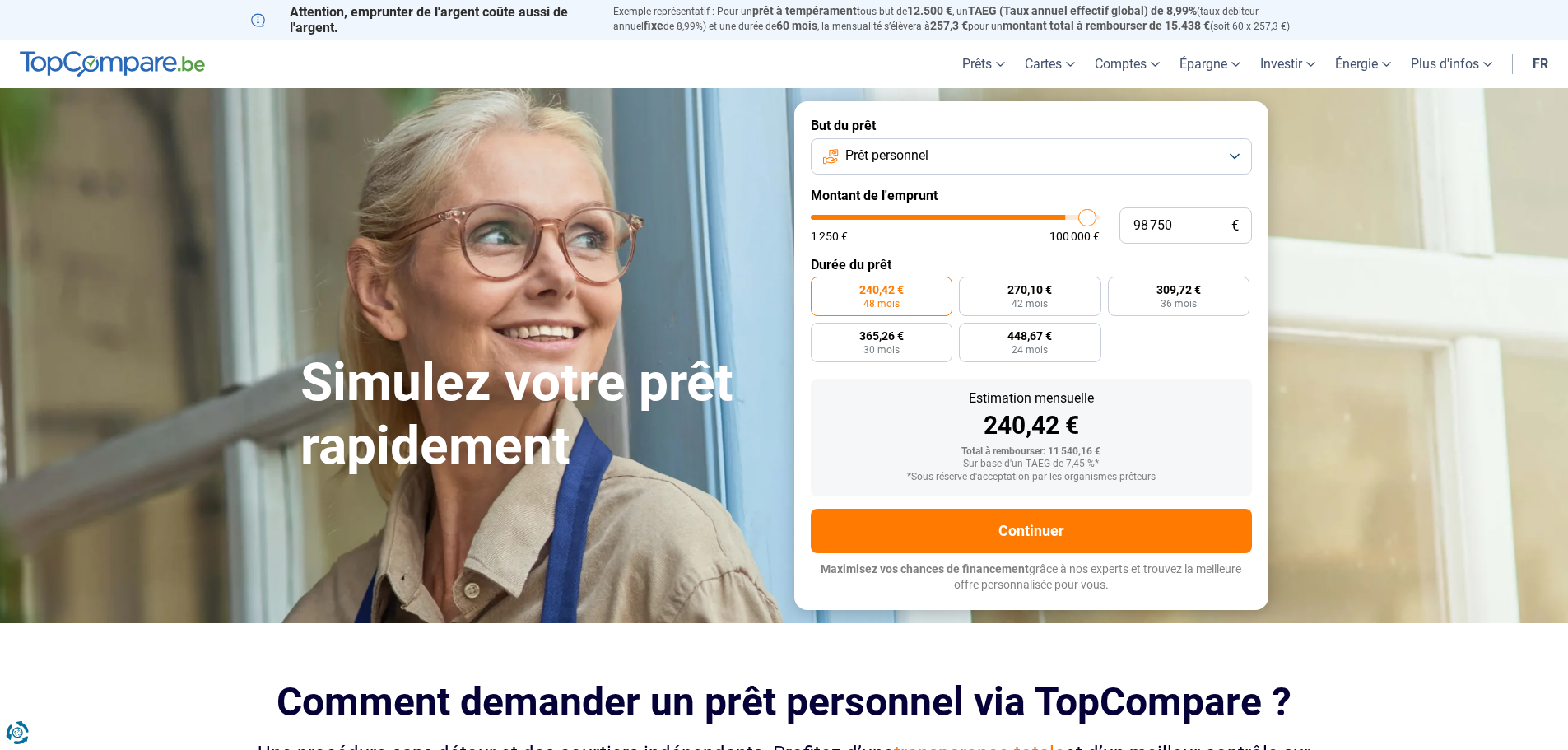
type input "99 500"
type input "99500"
type input "100 000"
drag, startPoint x: 846, startPoint y: 220, endPoint x: 1099, endPoint y: 228, distance: 253.1
type input "100000"
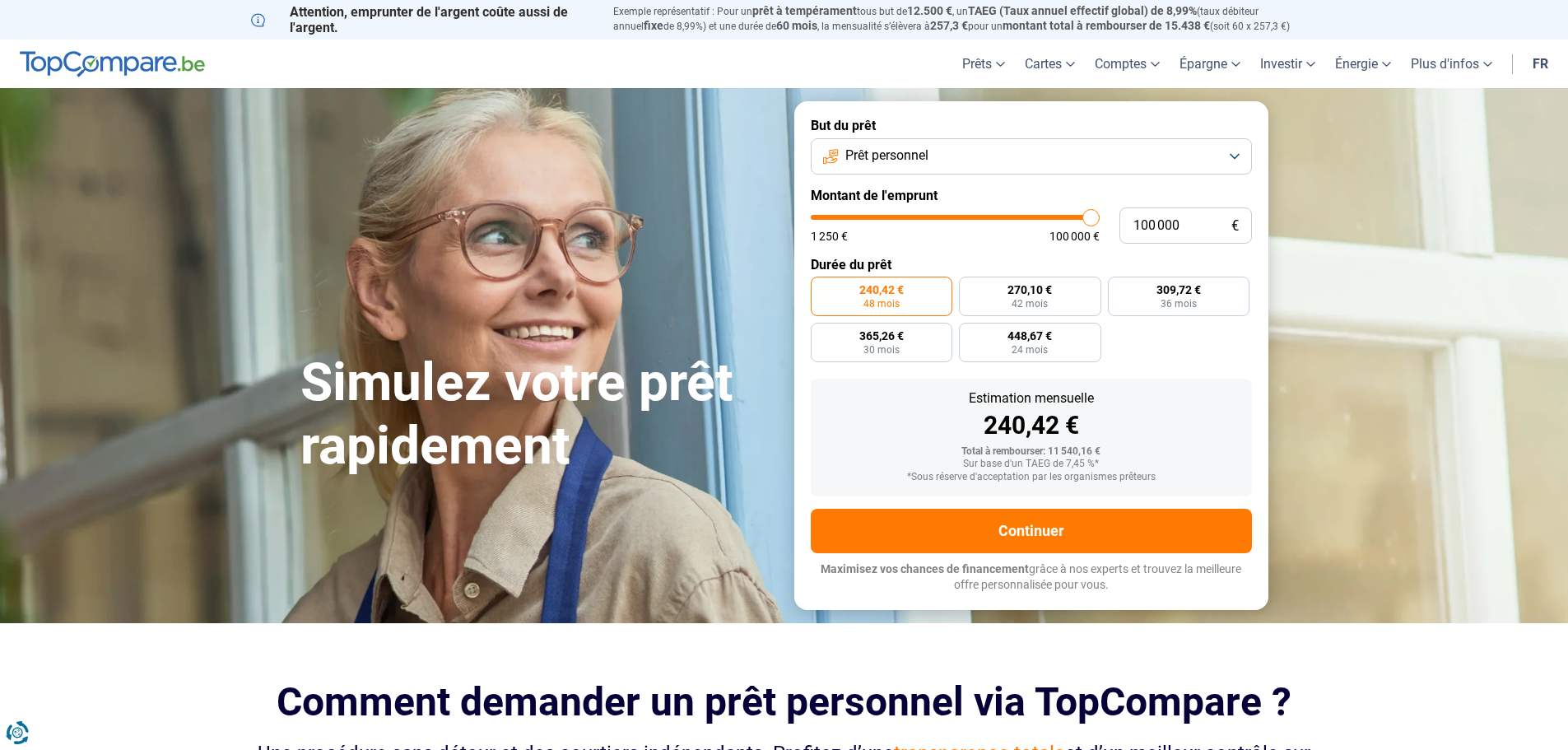
click at [1099, 220] on input "range" at bounding box center [955, 216] width 289 height 5
radio input "false"
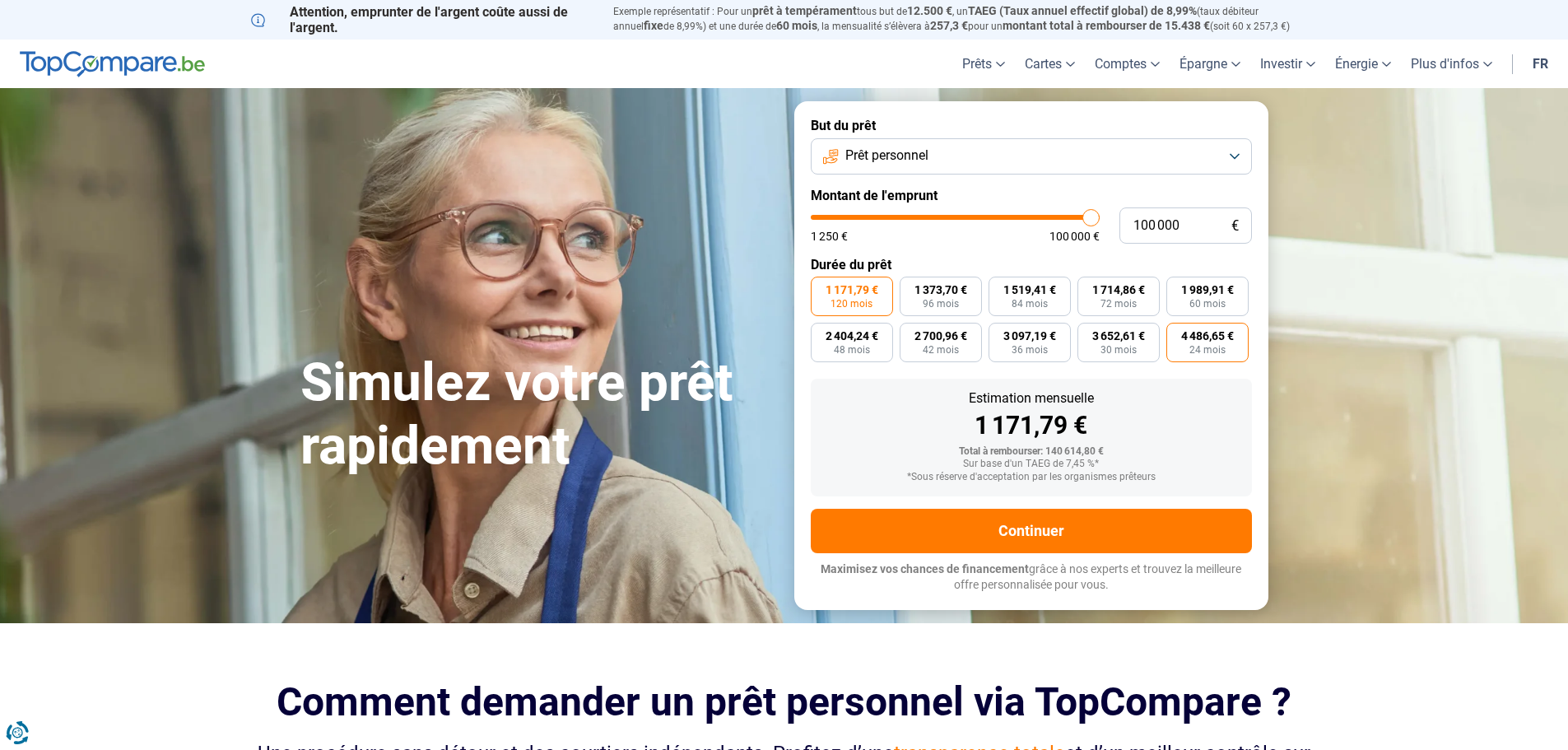
click at [1198, 341] on span "4 486,65 €" at bounding box center [1207, 336] width 53 height 11
click at [1177, 333] on input "4 486,65 € 24 mois" at bounding box center [1171, 328] width 11 height 11
radio input "true"
click at [832, 297] on label "1 171,79 € 120 mois" at bounding box center [852, 296] width 82 height 39
click at [821, 287] on input "1 171,79 € 120 mois" at bounding box center [816, 282] width 11 height 11
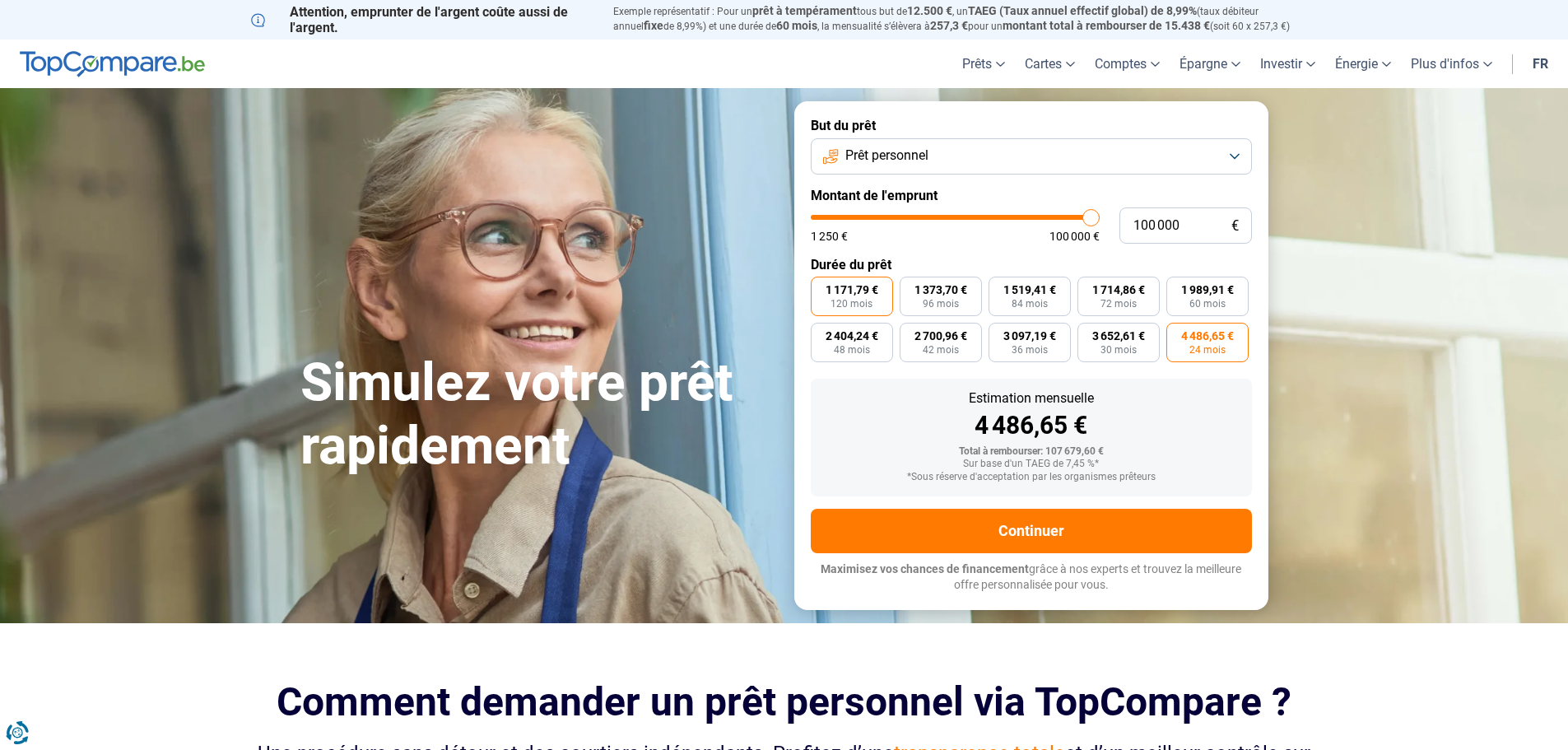
radio input "true"
